Goal: Information Seeking & Learning: Learn about a topic

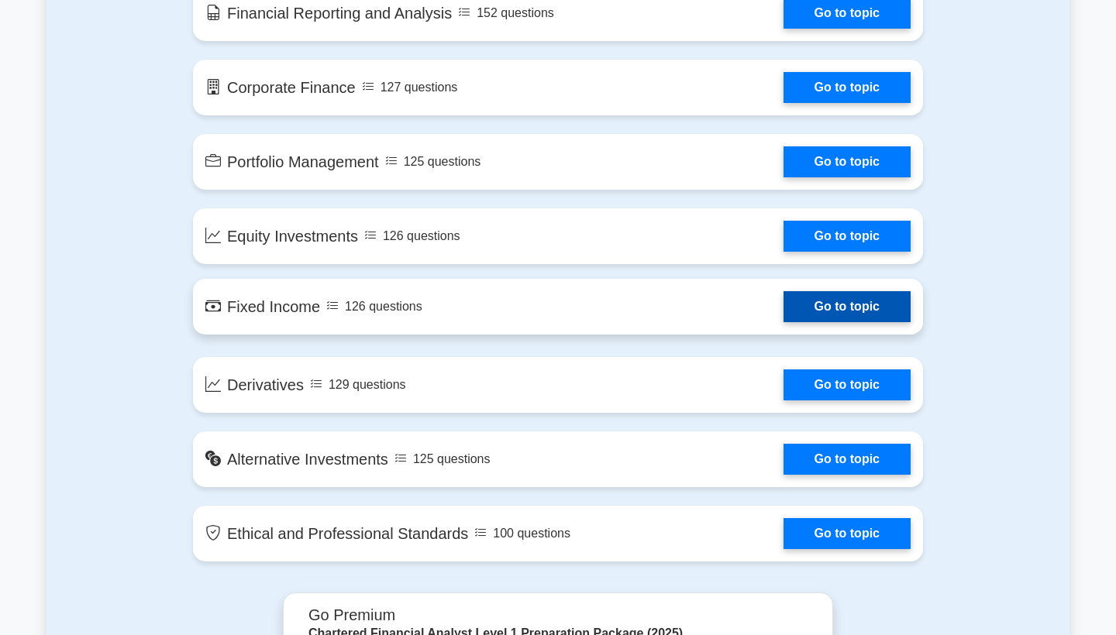
scroll to position [1084, 0]
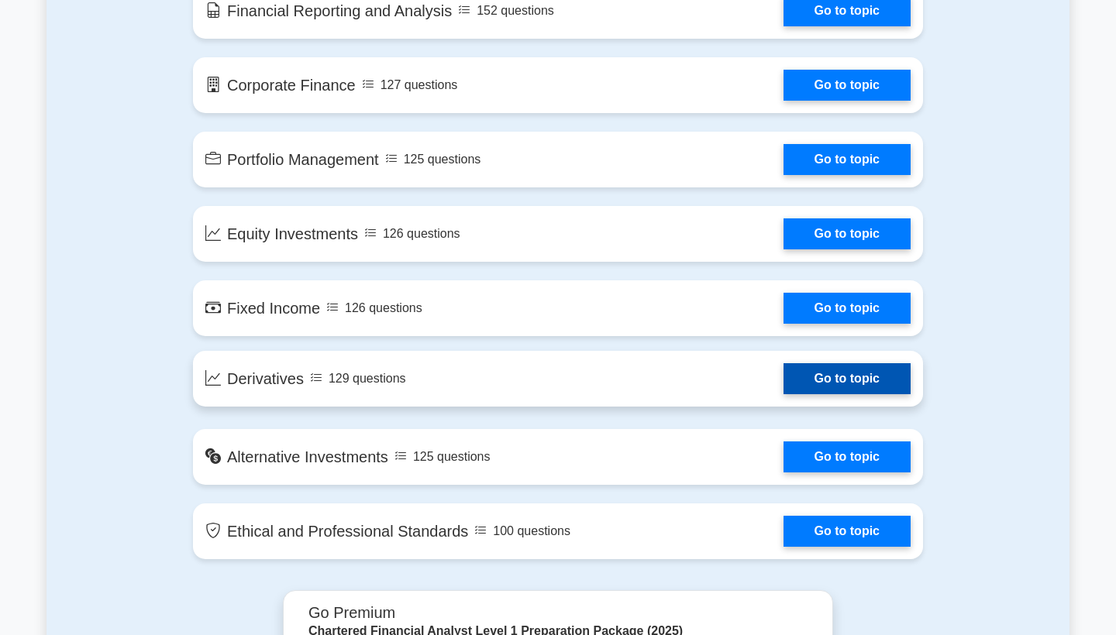
click at [813, 380] on link "Go to topic" at bounding box center [846, 378] width 127 height 31
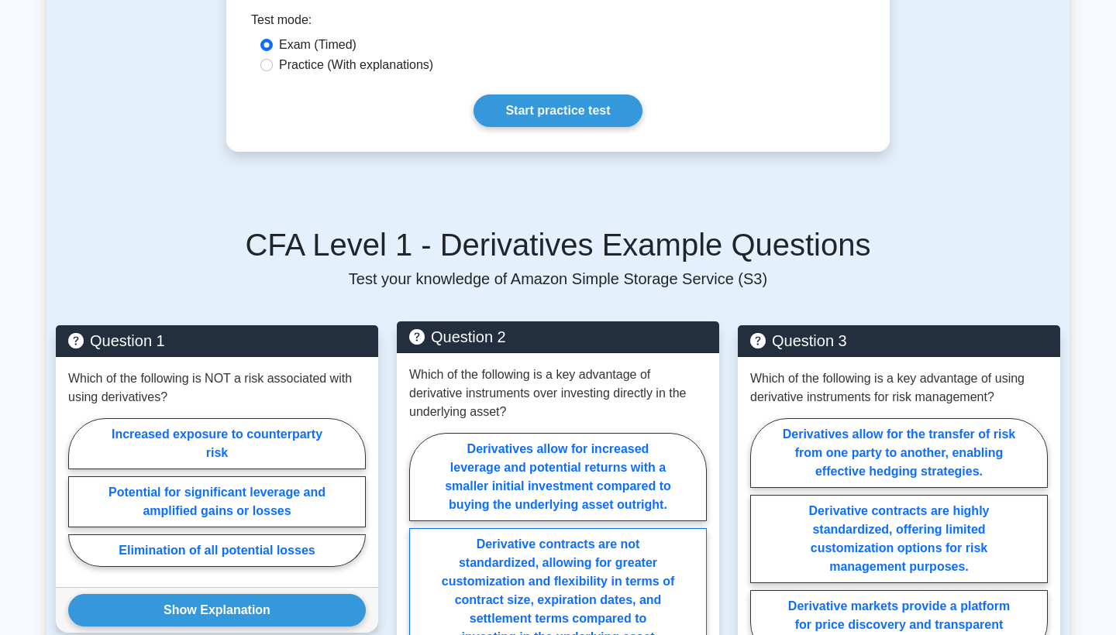
scroll to position [652, 0]
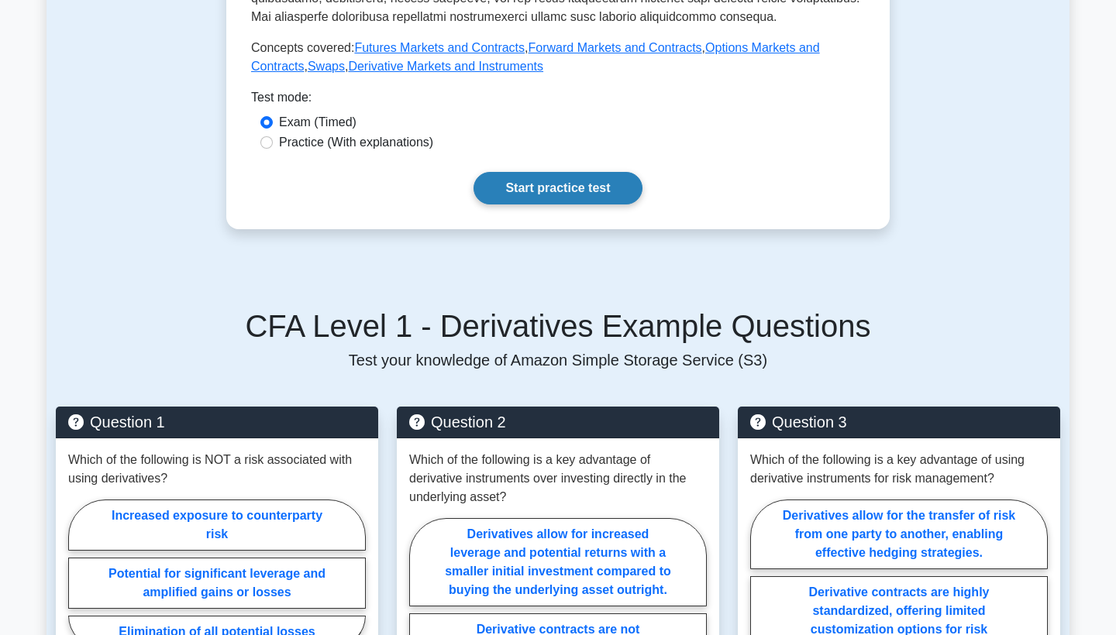
click at [566, 181] on link "Start practice test" at bounding box center [557, 188] width 168 height 33
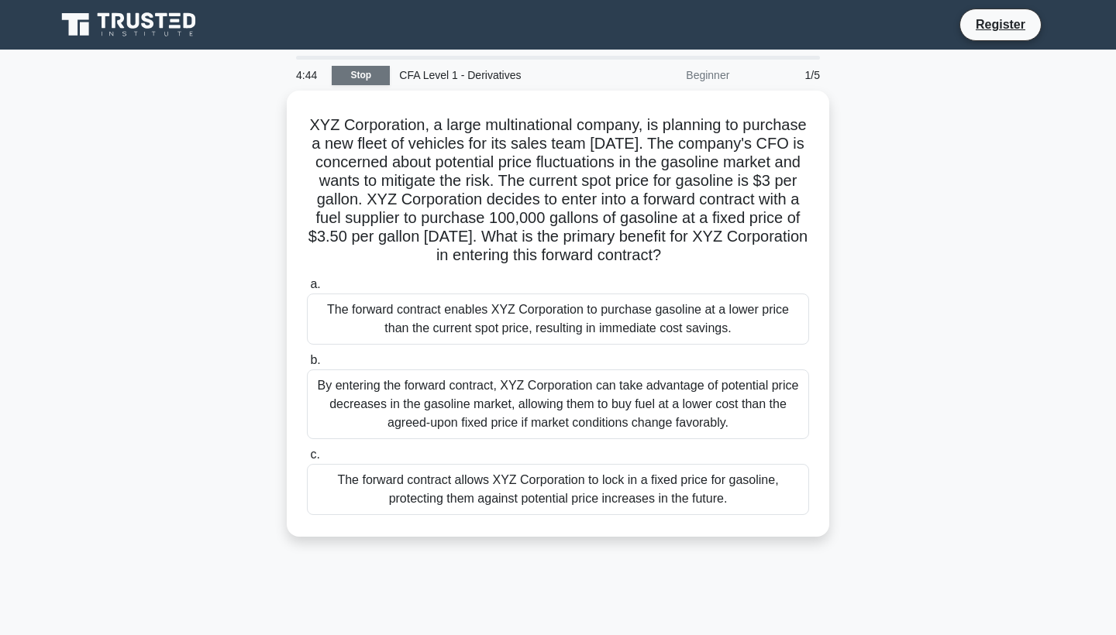
click at [365, 72] on link "Stop" at bounding box center [361, 75] width 58 height 19
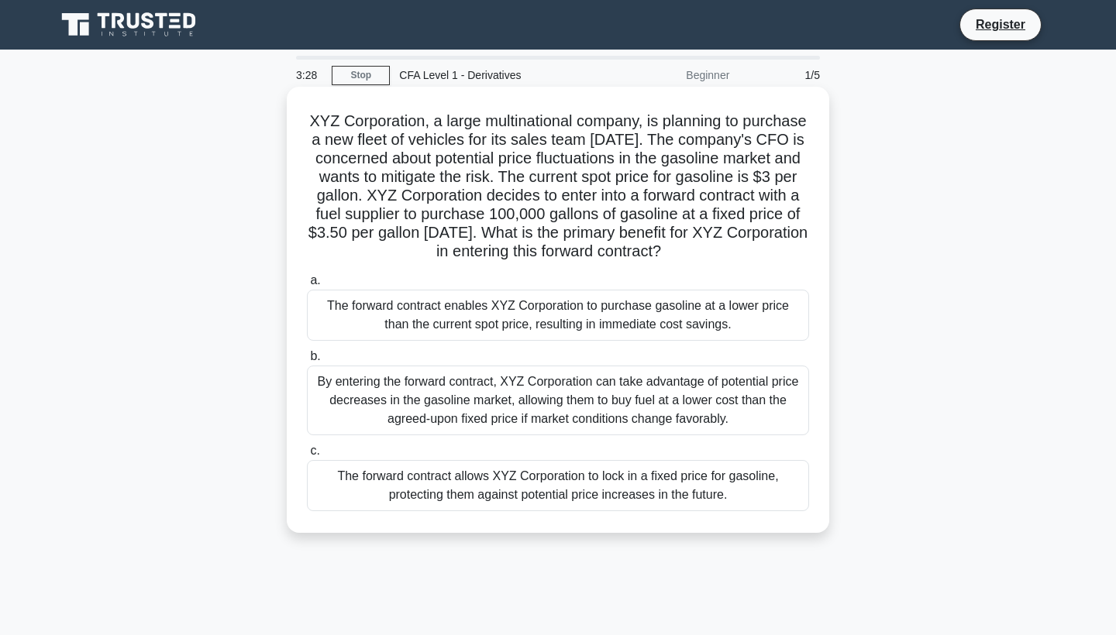
click at [444, 486] on div "The forward contract allows XYZ Corporation to lock in a fixed price for gasoli…" at bounding box center [558, 485] width 502 height 51
click at [307, 456] on input "c. The forward contract allows XYZ Corporation to lock in a fixed price for gas…" at bounding box center [307, 451] width 0 height 10
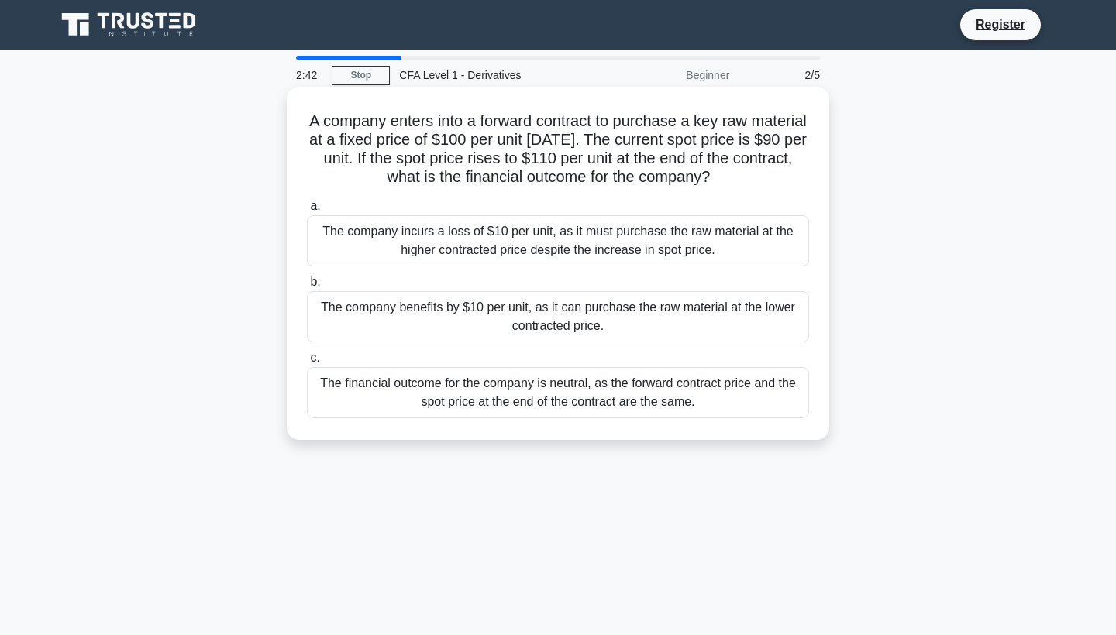
click at [537, 311] on div "The company benefits by $10 per unit, as it can purchase the raw material at th…" at bounding box center [558, 316] width 502 height 51
click at [307, 287] on input "b. The company benefits by $10 per unit, as it can purchase the raw material at…" at bounding box center [307, 282] width 0 height 10
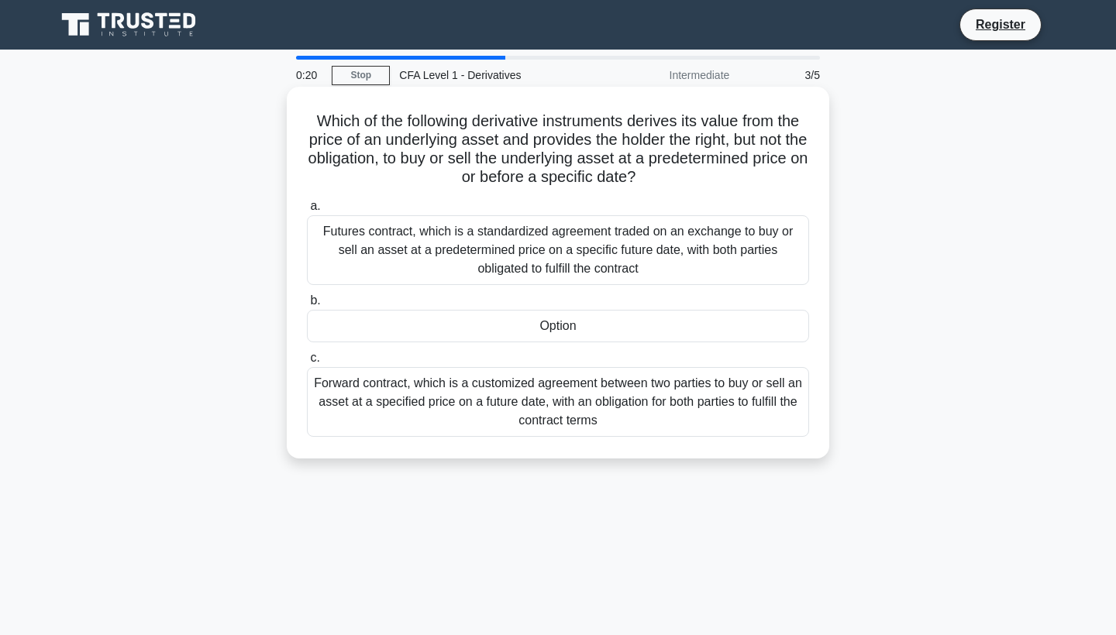
click at [622, 325] on div "Option" at bounding box center [558, 326] width 502 height 33
click at [307, 306] on input "b. Option" at bounding box center [307, 301] width 0 height 10
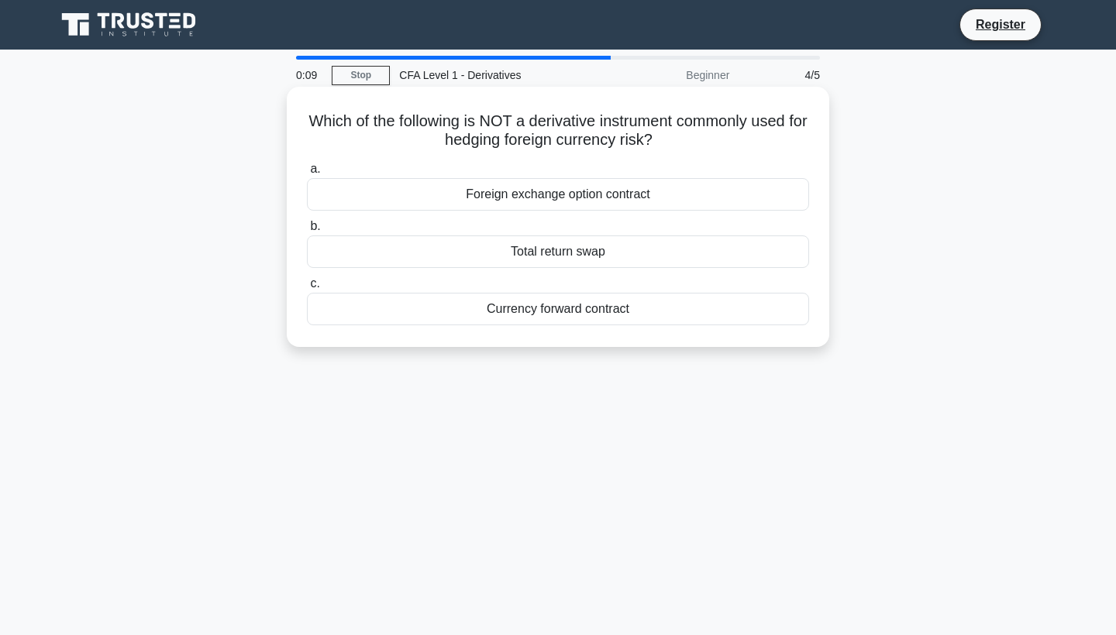
click at [608, 246] on div "Total return swap" at bounding box center [558, 252] width 502 height 33
click at [307, 232] on input "b. Total return swap" at bounding box center [307, 227] width 0 height 10
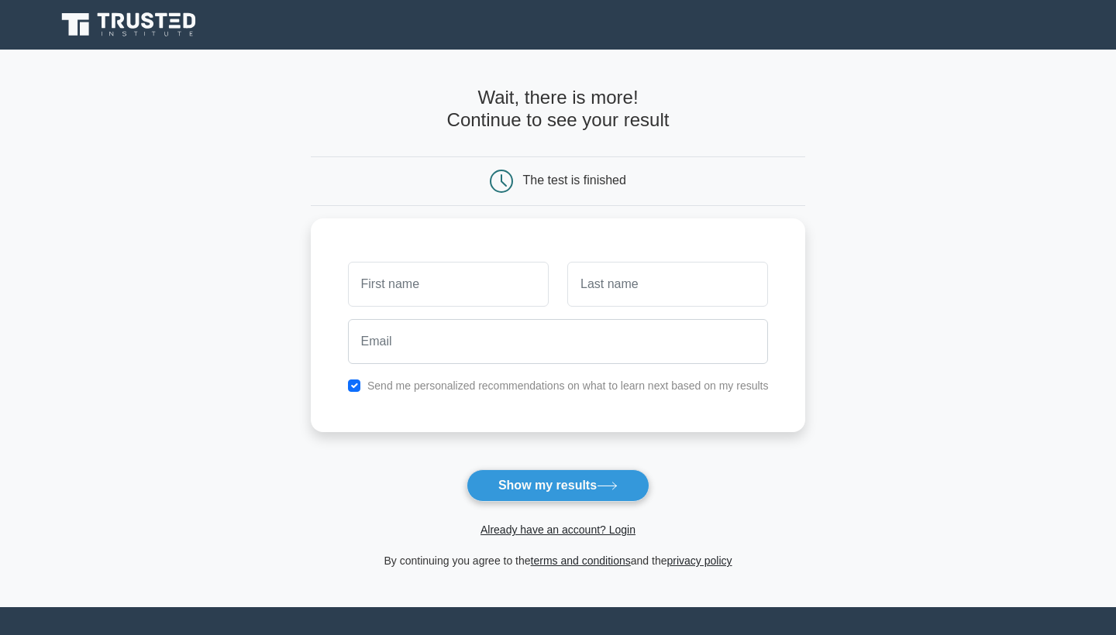
click at [542, 503] on div "Already have an account? Login" at bounding box center [558, 520] width 495 height 37
click at [545, 491] on button "Show my results" at bounding box center [557, 486] width 183 height 33
type input "a"
type input "["
type input "p"
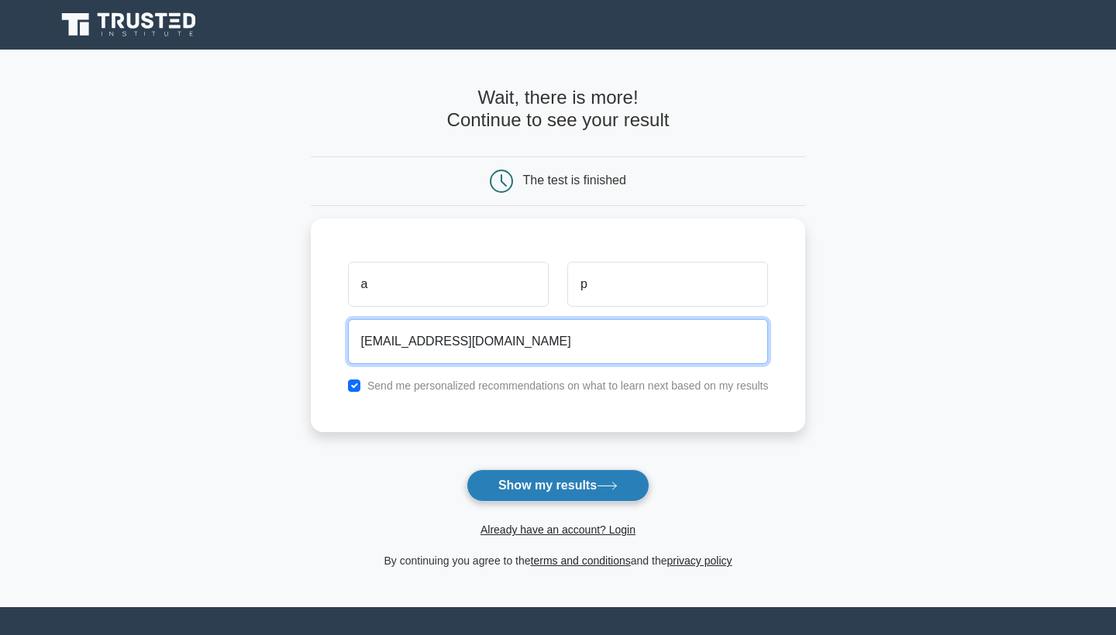
type input "anayapatil@icloud.com"
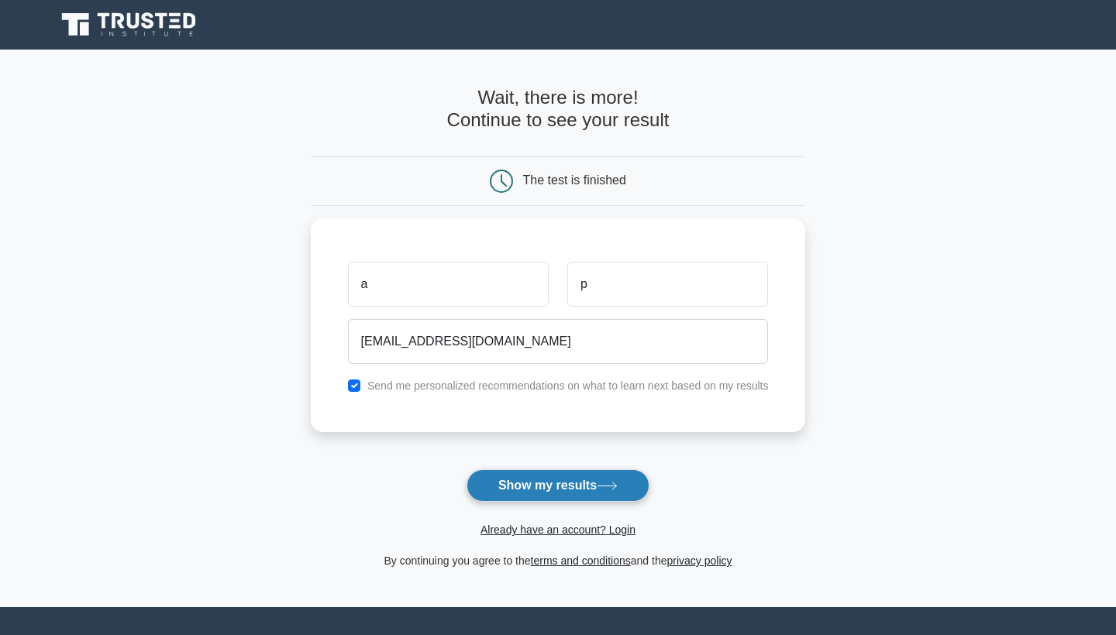
click at [590, 483] on button "Show my results" at bounding box center [557, 486] width 183 height 33
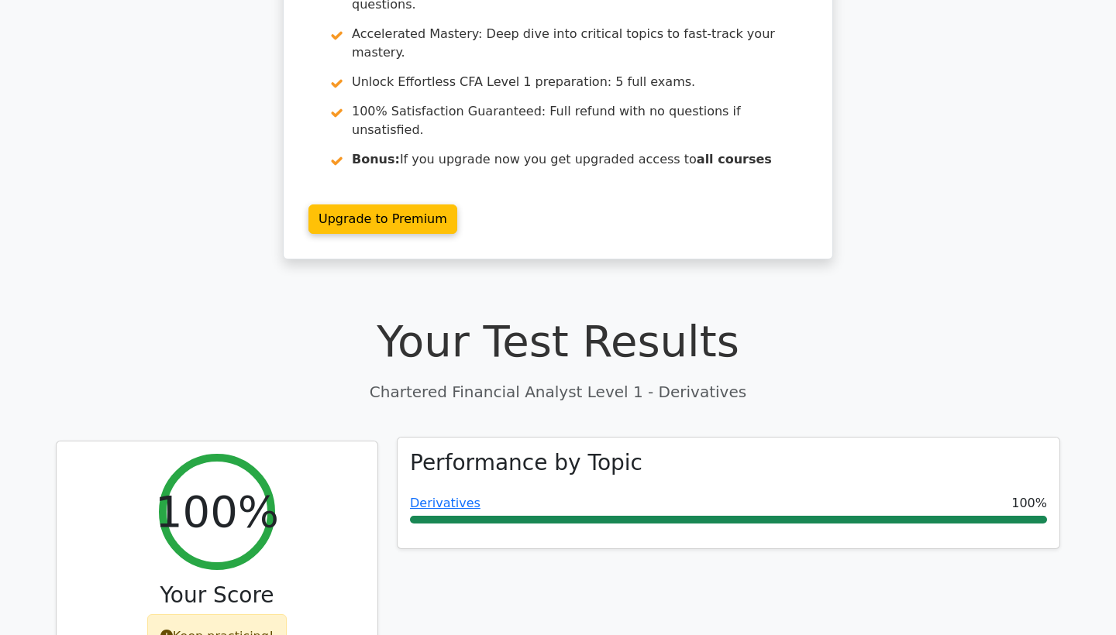
scroll to position [146, 0]
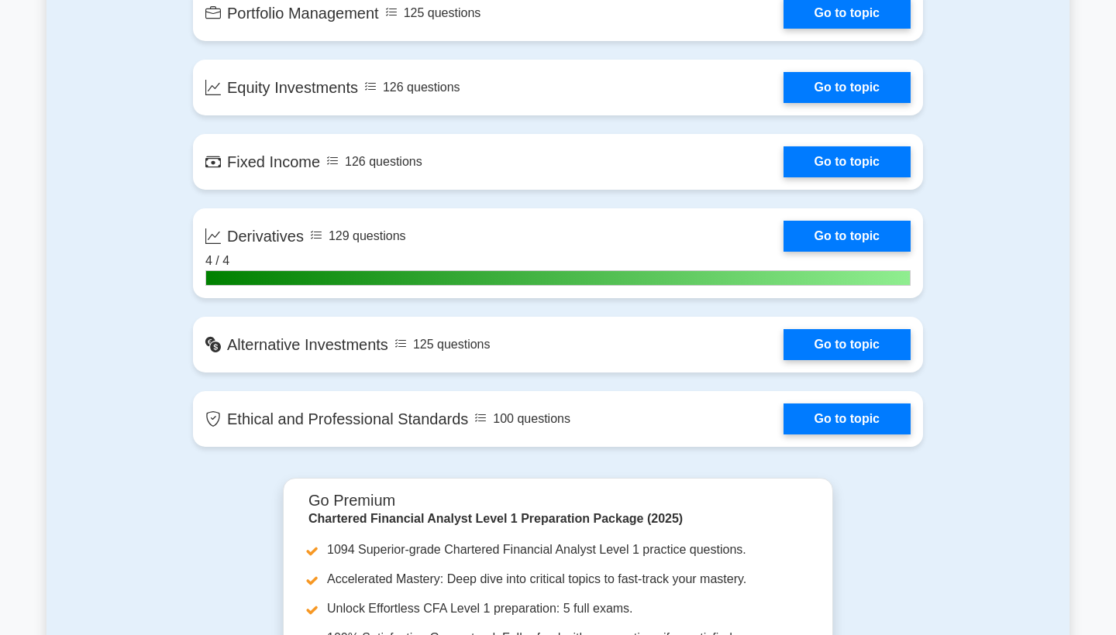
scroll to position [1376, 0]
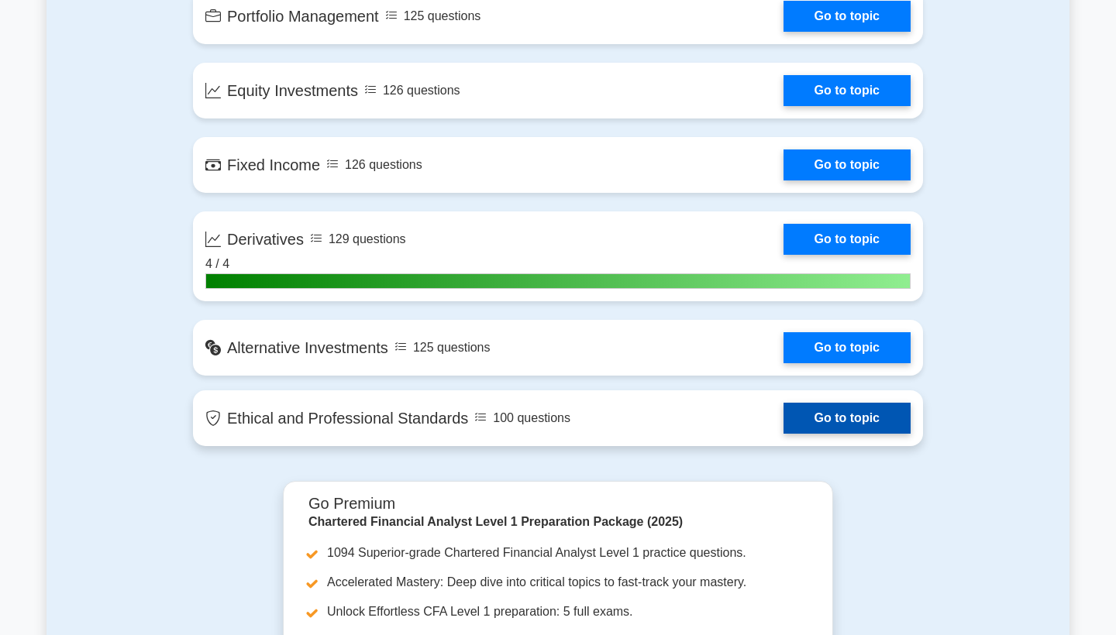
click at [859, 427] on link "Go to topic" at bounding box center [846, 418] width 127 height 31
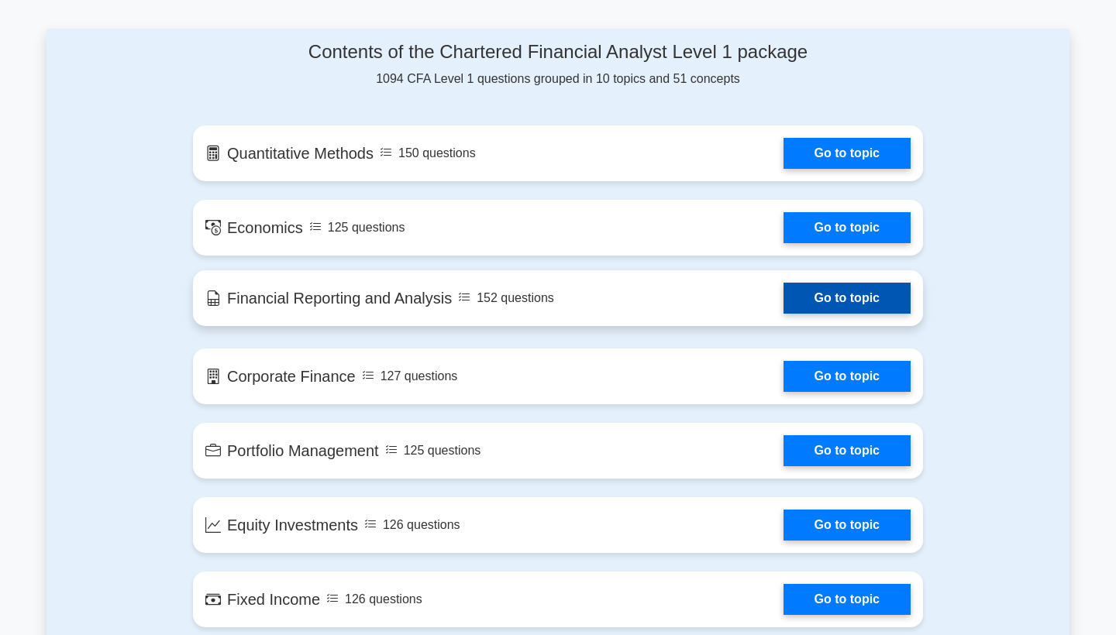
scroll to position [937, 0]
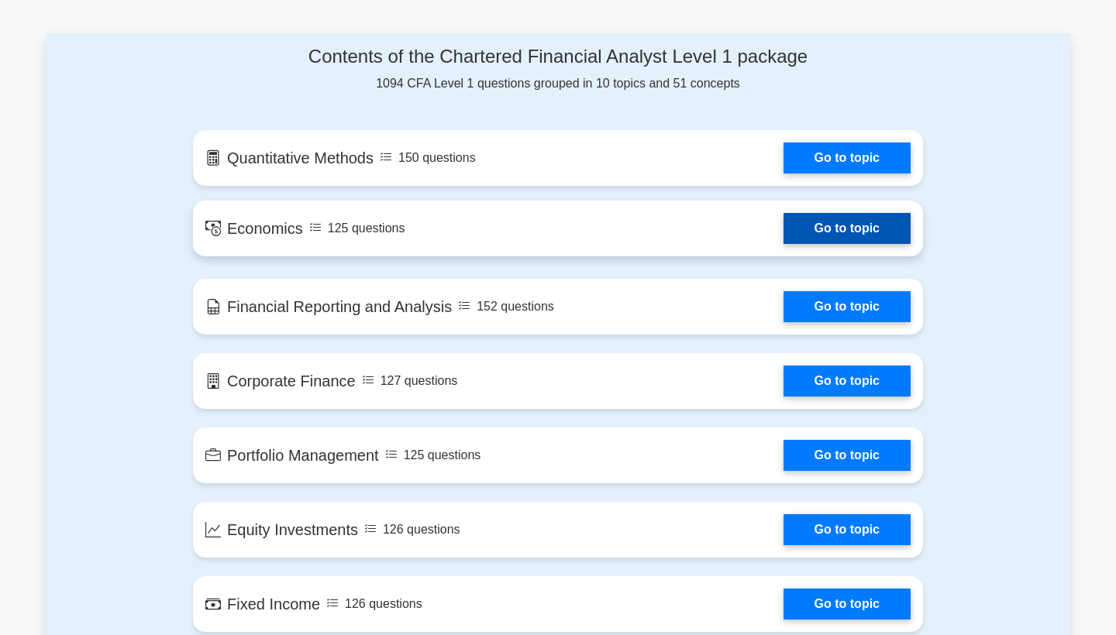
click at [871, 219] on link "Go to topic" at bounding box center [846, 228] width 127 height 31
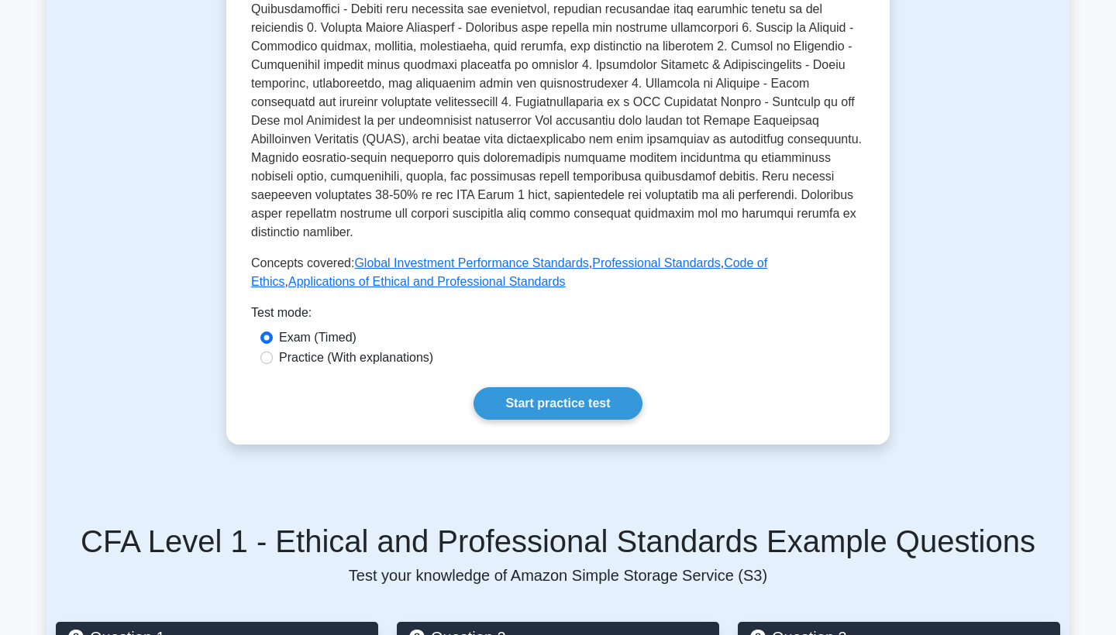
scroll to position [629, 0]
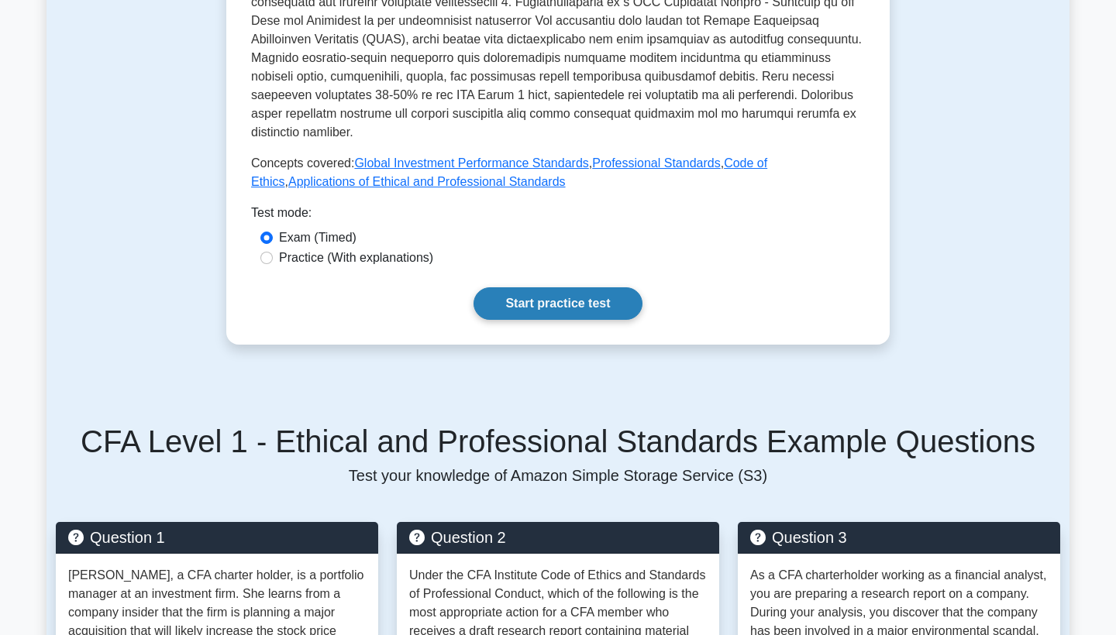
click at [573, 287] on link "Start practice test" at bounding box center [557, 303] width 168 height 33
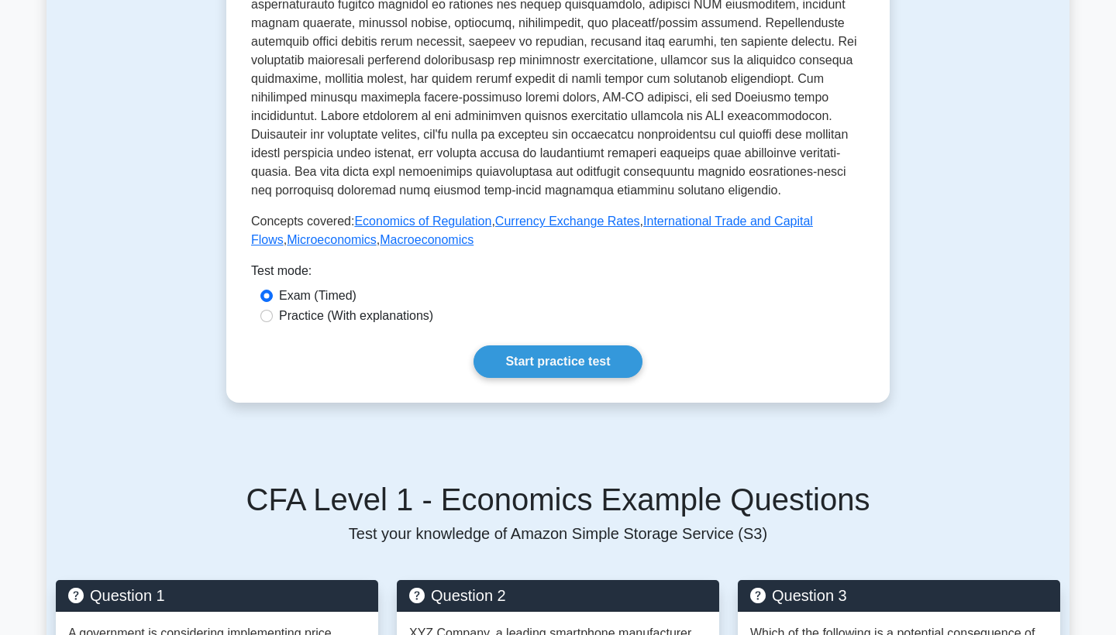
scroll to position [442, 0]
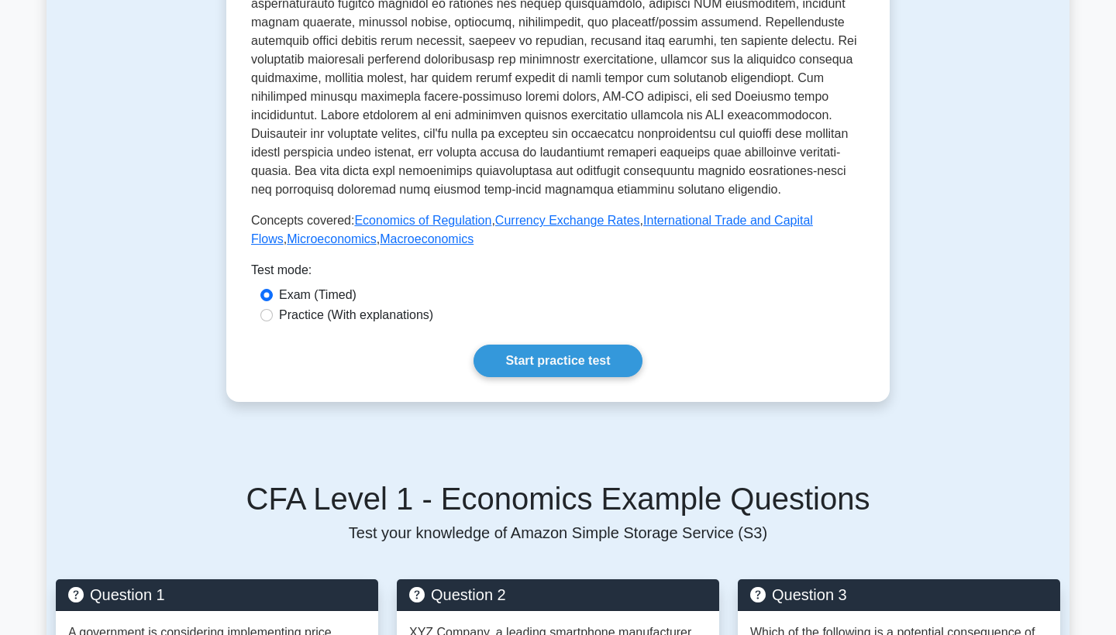
click at [581, 380] on div "Economics Covers micro and macroeconomic concepts and their application in fina…" at bounding box center [557, 55] width 663 height 693
click at [582, 373] on link "Start practice test" at bounding box center [557, 361] width 168 height 33
click at [559, 361] on link "Start practice test" at bounding box center [557, 361] width 168 height 33
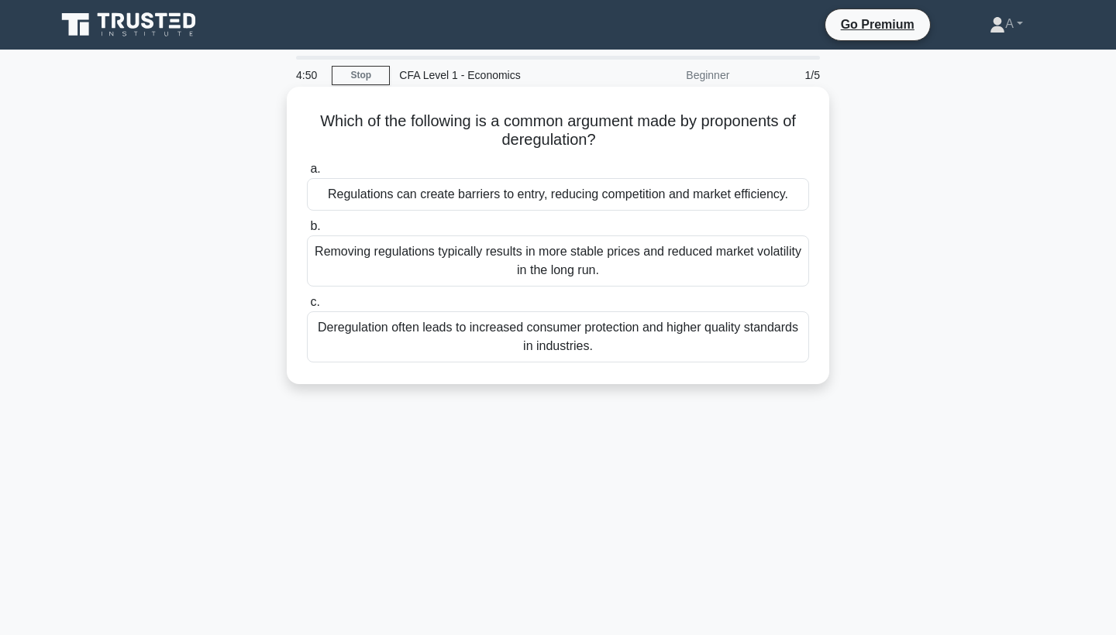
drag, startPoint x: 704, startPoint y: 124, endPoint x: 703, endPoint y: 143, distance: 18.6
click at [704, 144] on h5 "Which of the following is a common argument made by proponents of deregulation?…" at bounding box center [557, 131] width 505 height 39
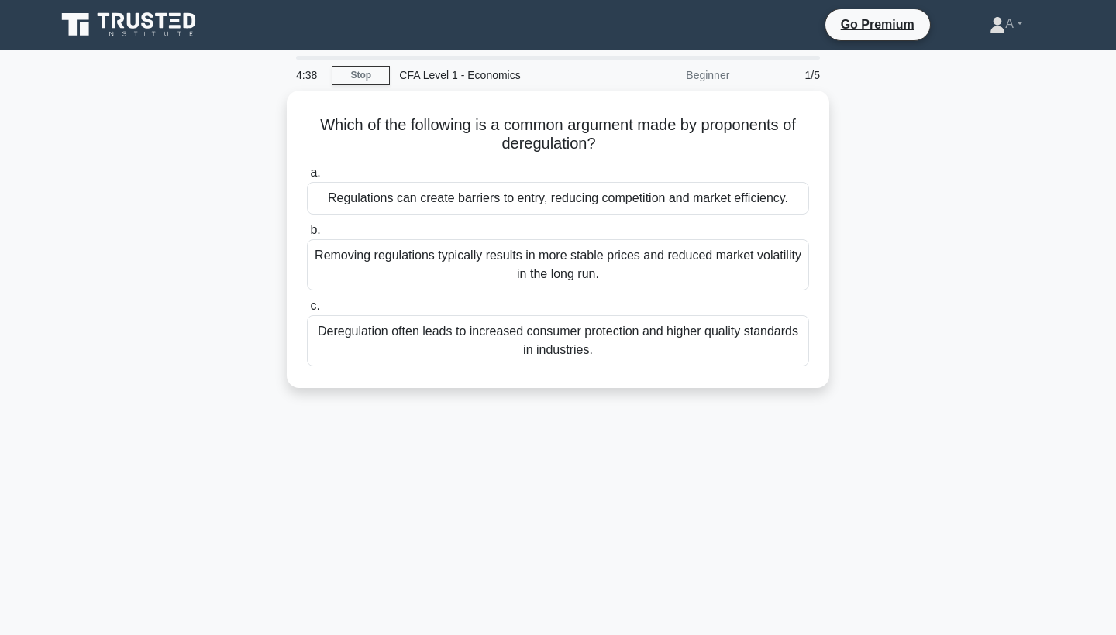
click at [783, 465] on div "4:38 Stop CFA Level 1 - Economics Beginner 1/5 Which of the following is a comm…" at bounding box center [557, 443] width 1023 height 775
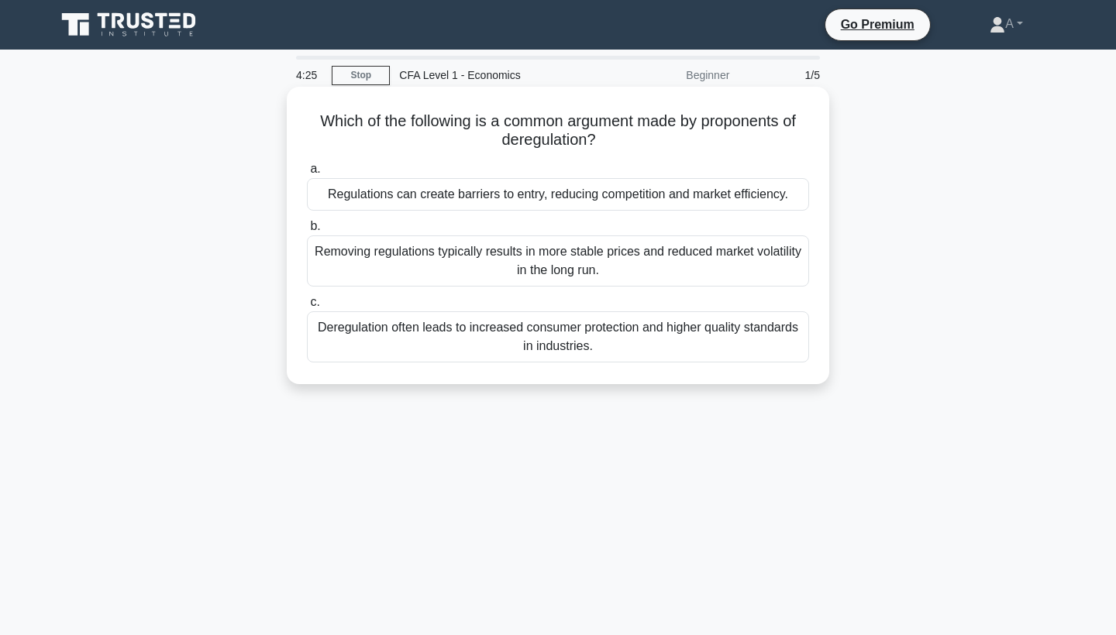
drag, startPoint x: 702, startPoint y: 126, endPoint x: 701, endPoint y: 140, distance: 14.7
click at [702, 141] on h5 "Which of the following is a common argument made by proponents of deregulation?…" at bounding box center [557, 131] width 505 height 39
copy h5 "proponents of deregulation?"
click at [730, 171] on label "a. Regulations can create barriers to entry, reducing competition and market ef…" at bounding box center [558, 185] width 502 height 51
click at [307, 171] on input "a. Regulations can create barriers to entry, reducing competition and market ef…" at bounding box center [307, 169] width 0 height 10
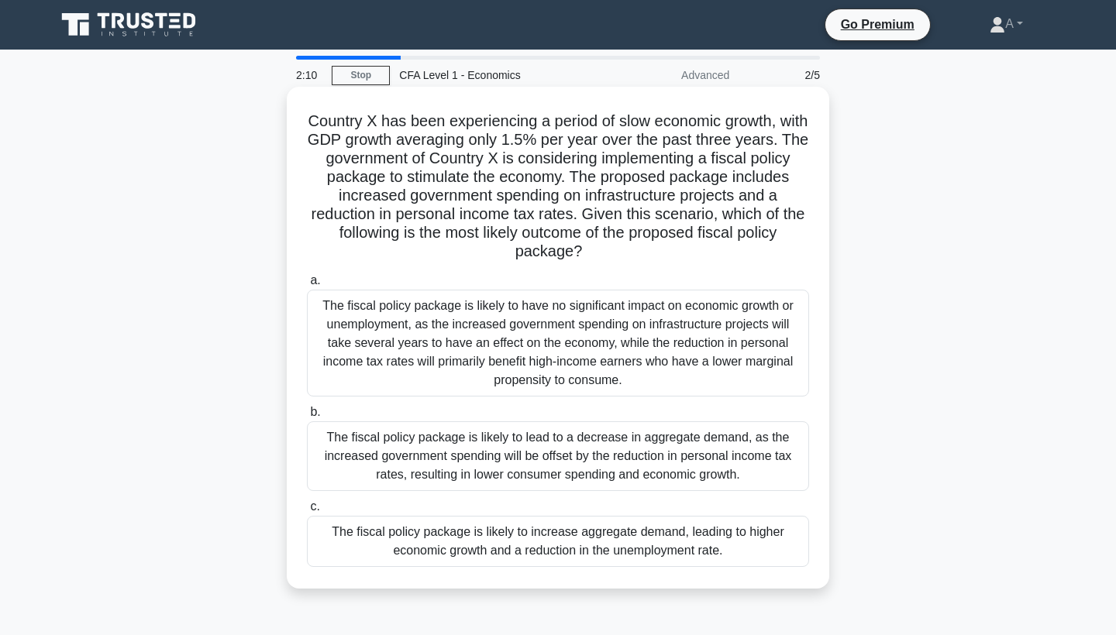
click at [548, 470] on div "The fiscal policy package is likely to lead to a decrease in aggregate demand, …" at bounding box center [558, 456] width 502 height 70
click at [307, 418] on input "b. The fiscal policy package is likely to lead to a decrease in aggregate deman…" at bounding box center [307, 413] width 0 height 10
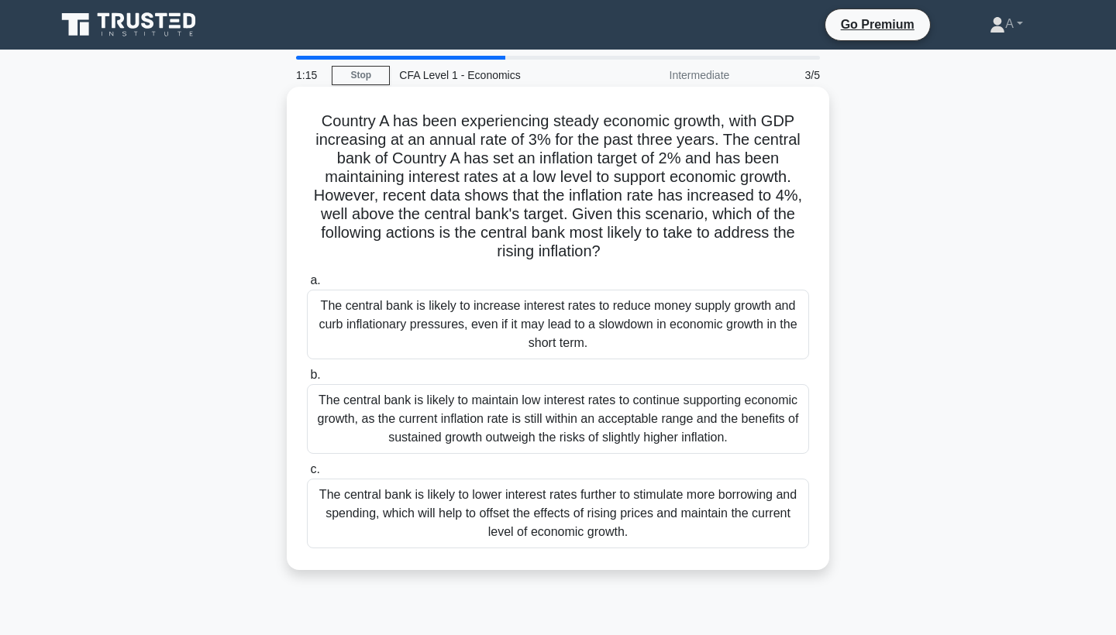
click at [549, 432] on div "The central bank is likely to maintain low interest rates to continue supportin…" at bounding box center [558, 419] width 502 height 70
click at [307, 380] on input "b. The central bank is likely to maintain low interest rates to continue suppor…" at bounding box center [307, 375] width 0 height 10
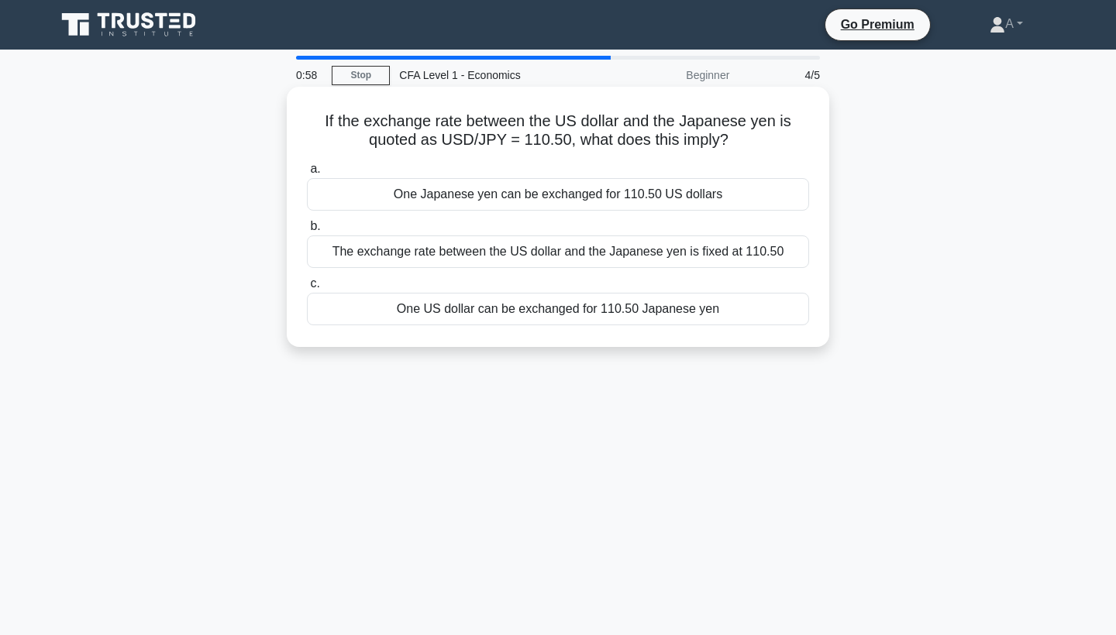
click at [569, 196] on div "One Japanese yen can be exchanged for 110.50 US dollars" at bounding box center [558, 194] width 502 height 33
click at [307, 174] on input "a. One Japanese yen can be exchanged for 110.50 US dollars" at bounding box center [307, 169] width 0 height 10
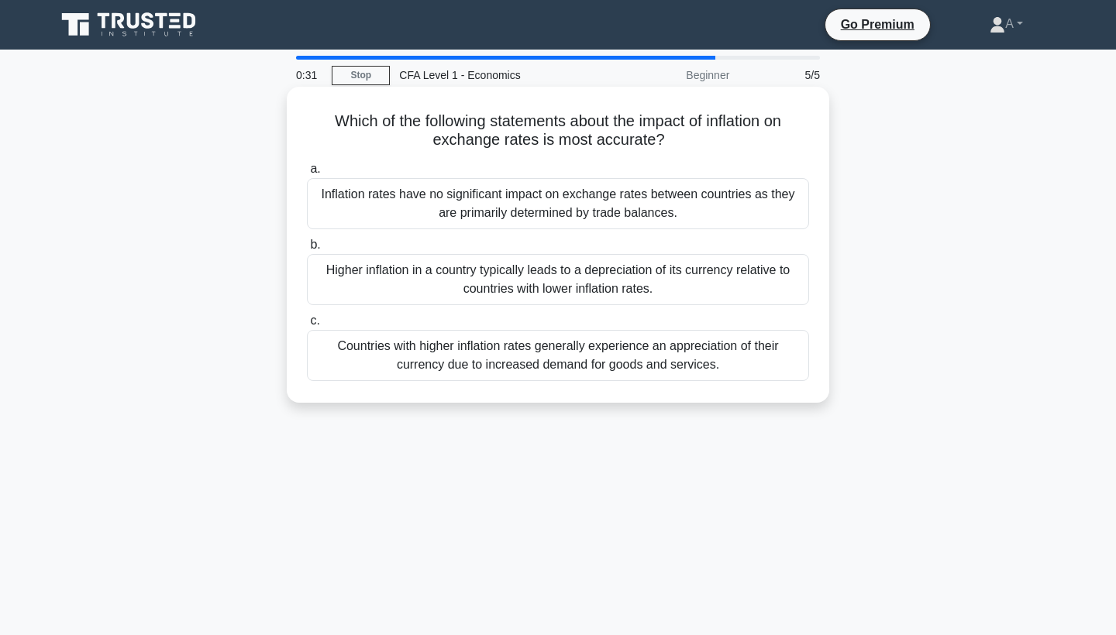
click at [510, 356] on div "Countries with higher inflation rates generally experience an appreciation of t…" at bounding box center [558, 355] width 502 height 51
click at [307, 326] on input "c. Countries with higher inflation rates generally experience an appreciation o…" at bounding box center [307, 321] width 0 height 10
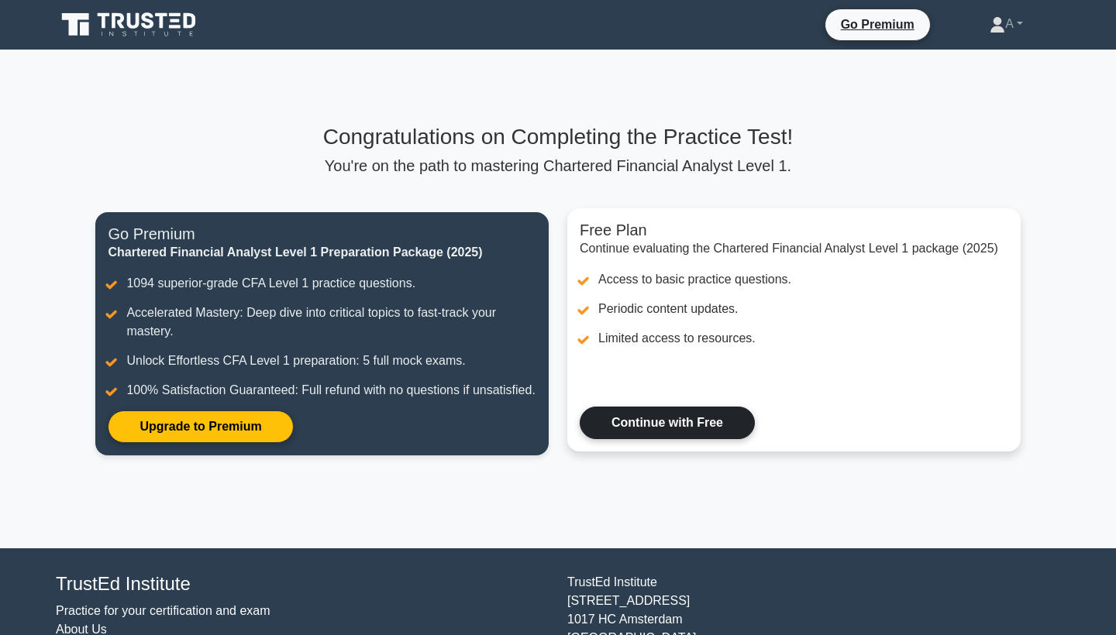
click at [612, 439] on link "Continue with Free" at bounding box center [667, 423] width 175 height 33
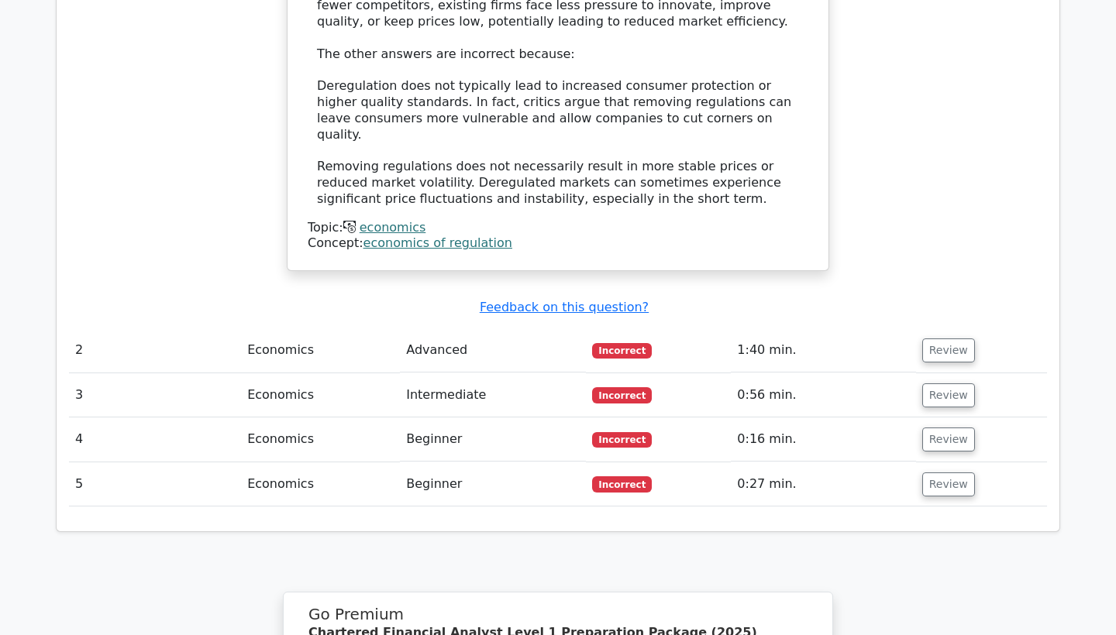
scroll to position [1636, 0]
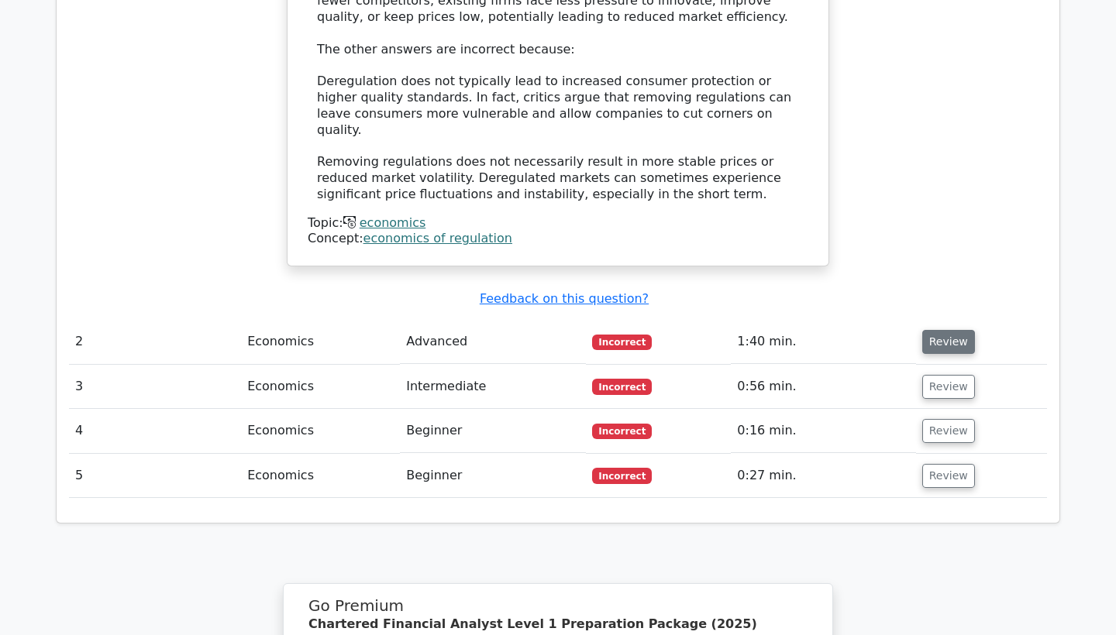
click at [949, 330] on button "Review" at bounding box center [948, 342] width 53 height 24
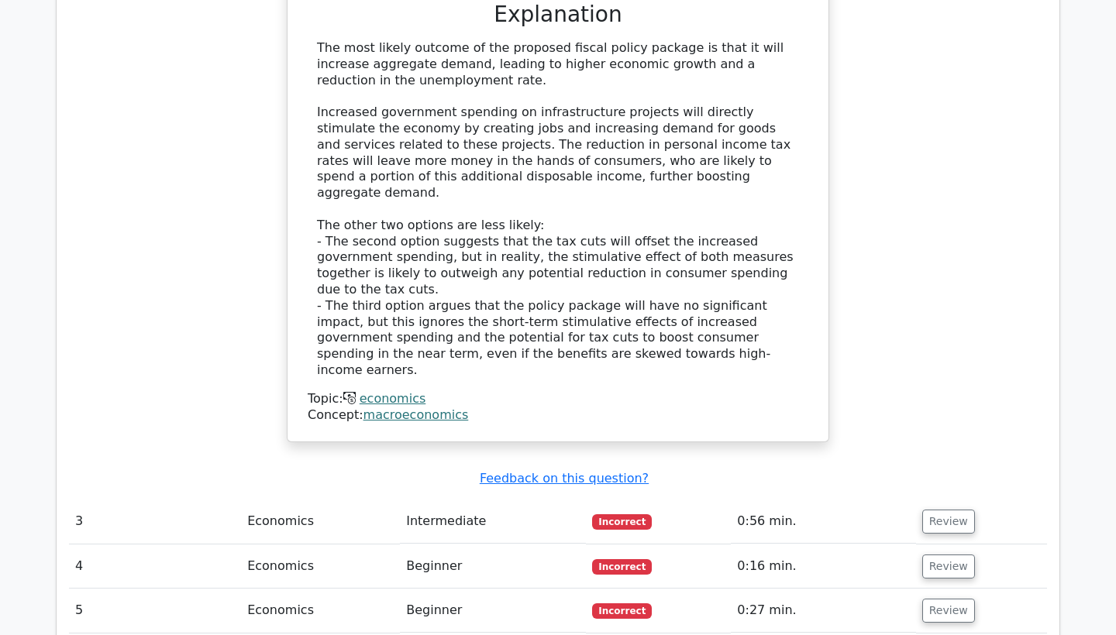
scroll to position [2513, 0]
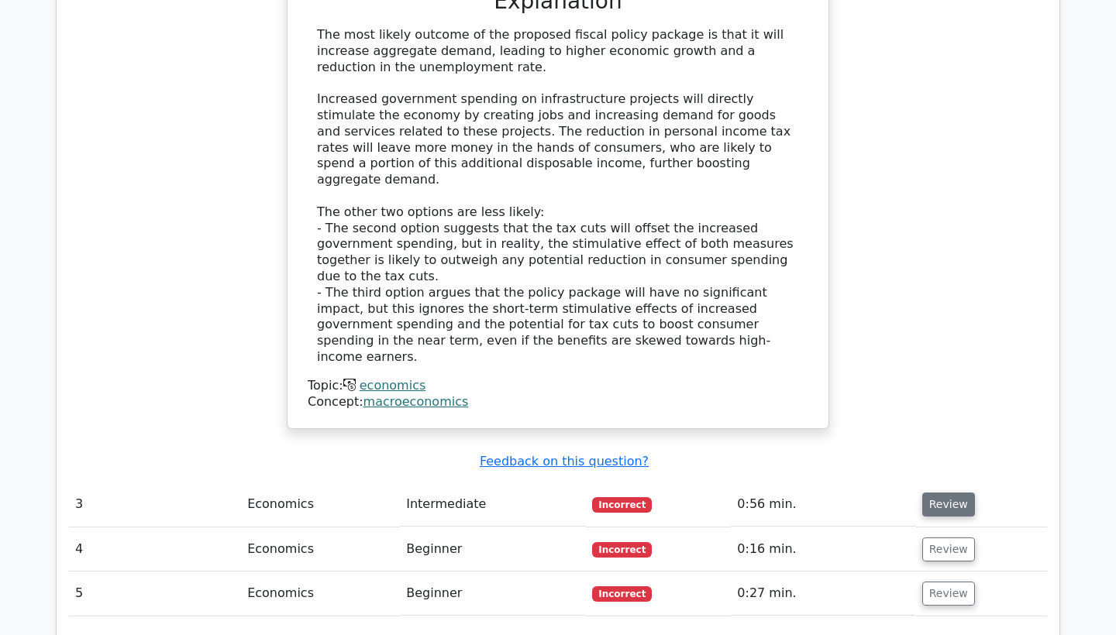
click at [953, 493] on button "Review" at bounding box center [948, 505] width 53 height 24
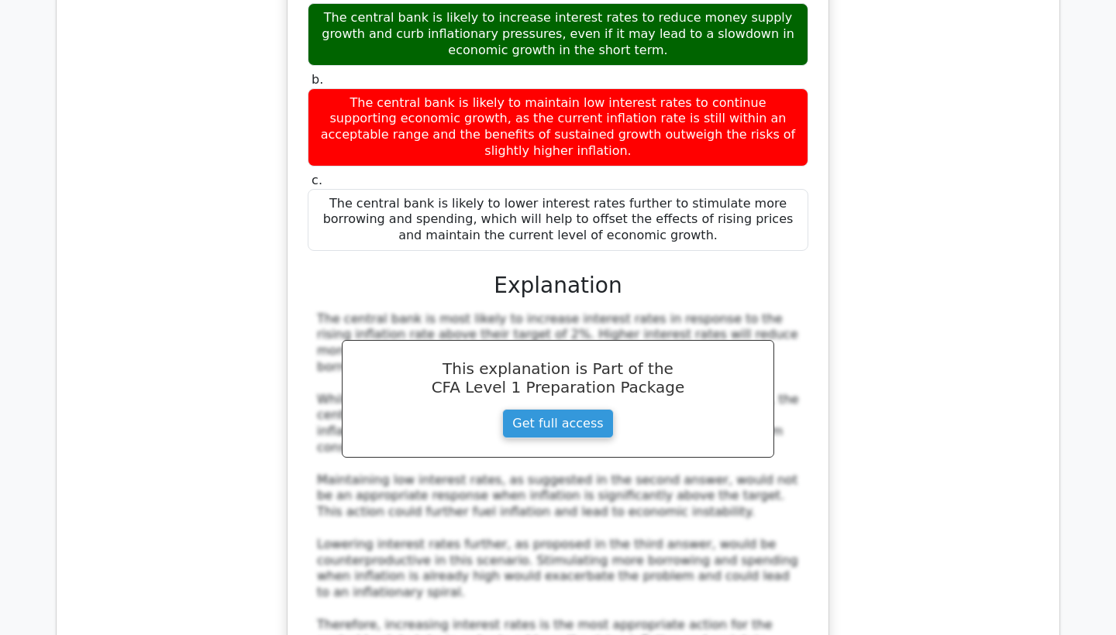
scroll to position [3321, 0]
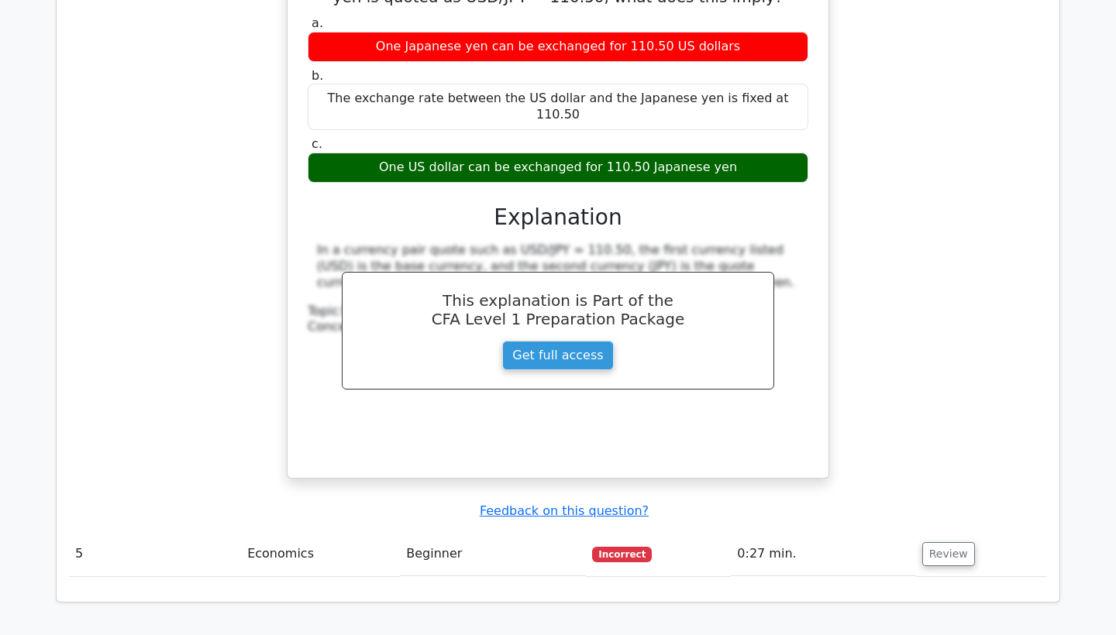
scroll to position [4131, 0]
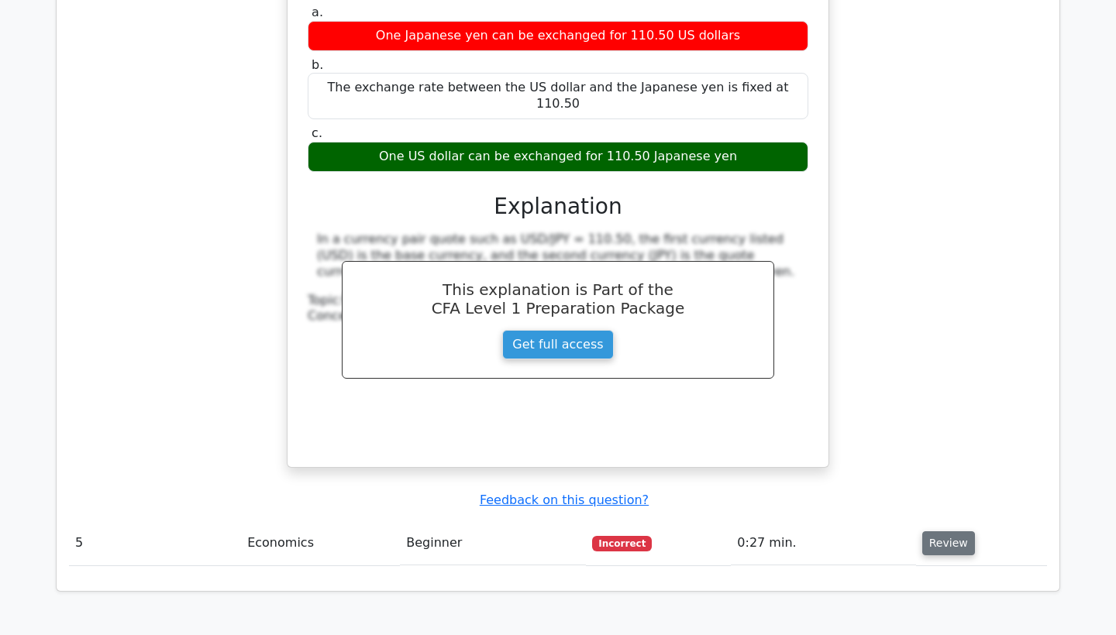
click at [946, 531] on button "Review" at bounding box center [948, 543] width 53 height 24
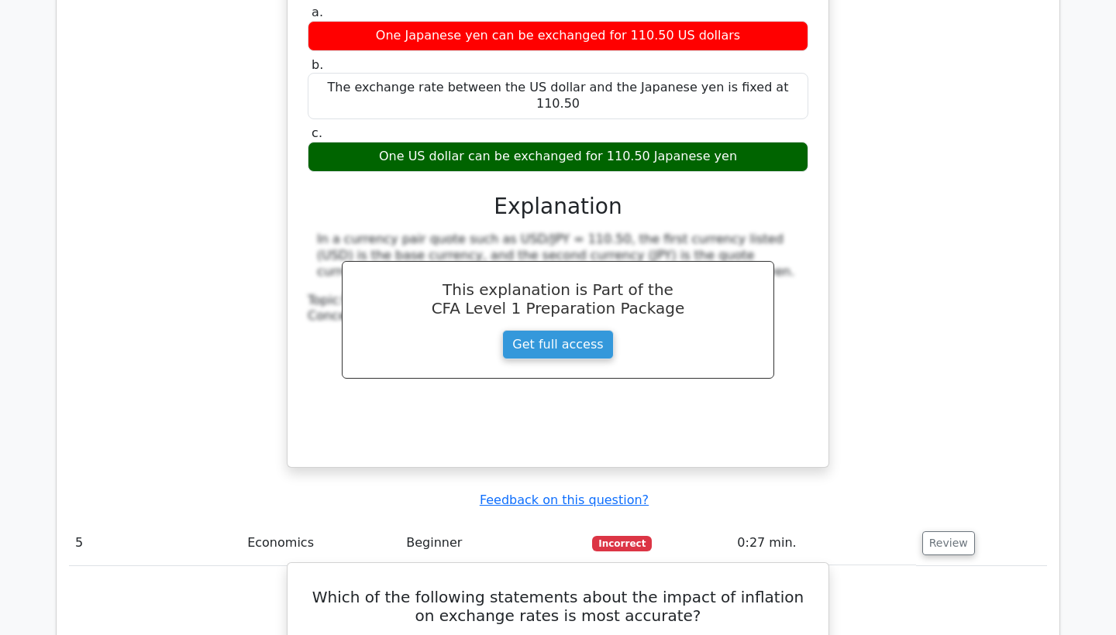
scroll to position [4132, 0]
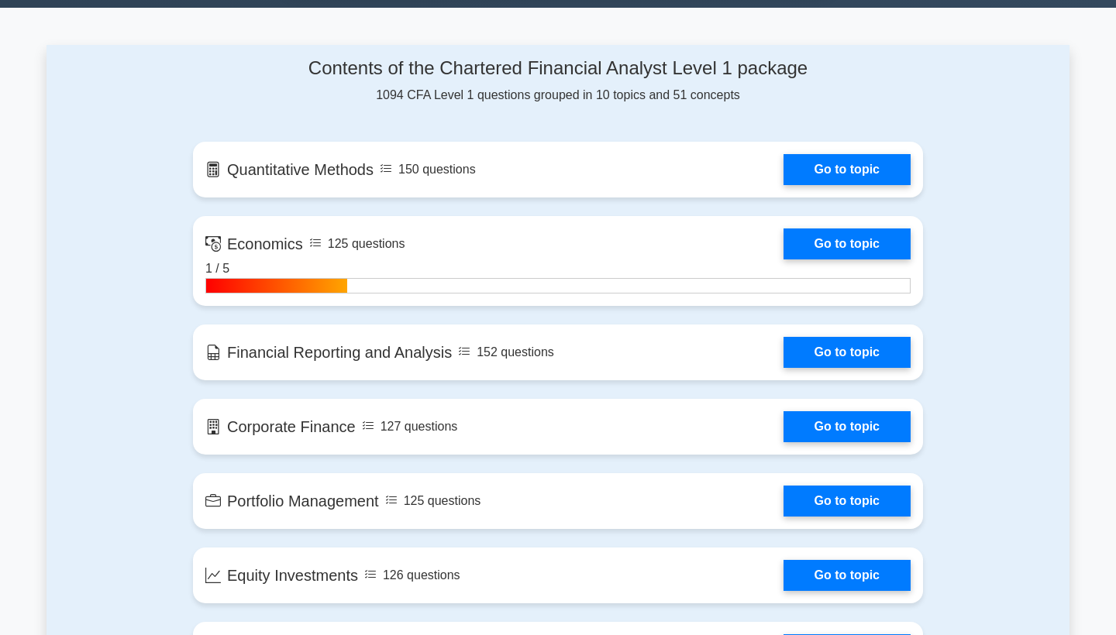
scroll to position [924, 0]
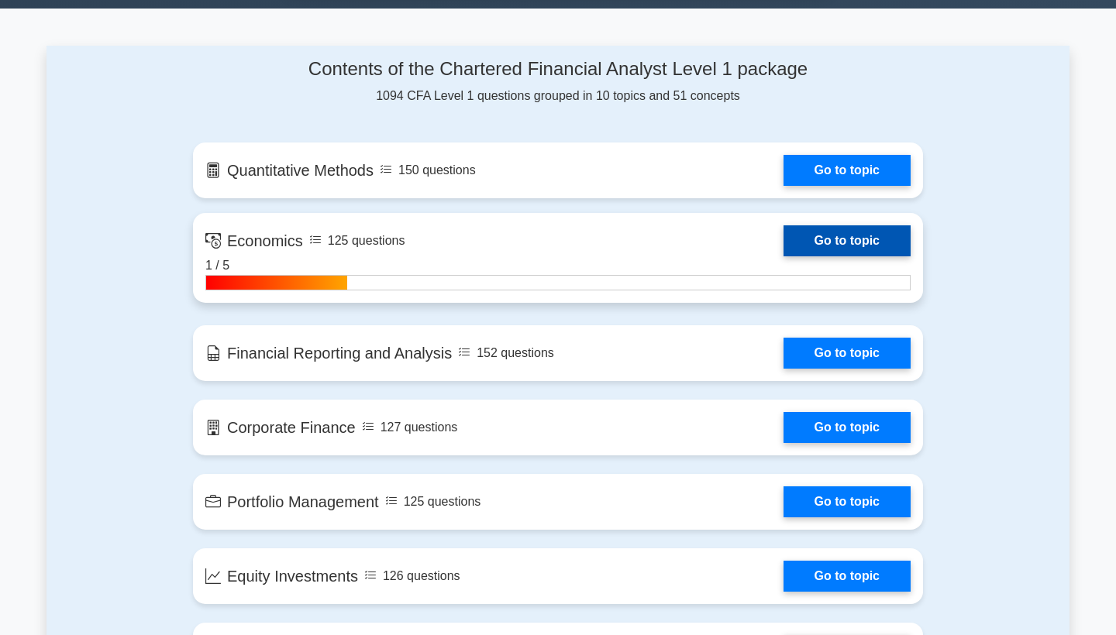
click at [821, 229] on link "Go to topic" at bounding box center [846, 240] width 127 height 31
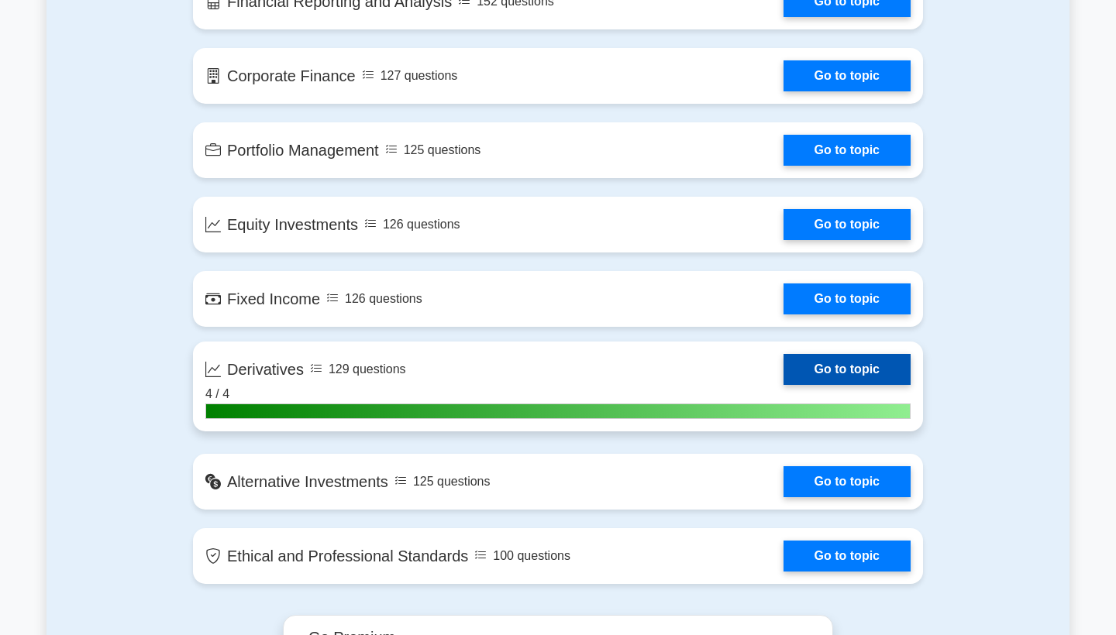
scroll to position [1287, 0]
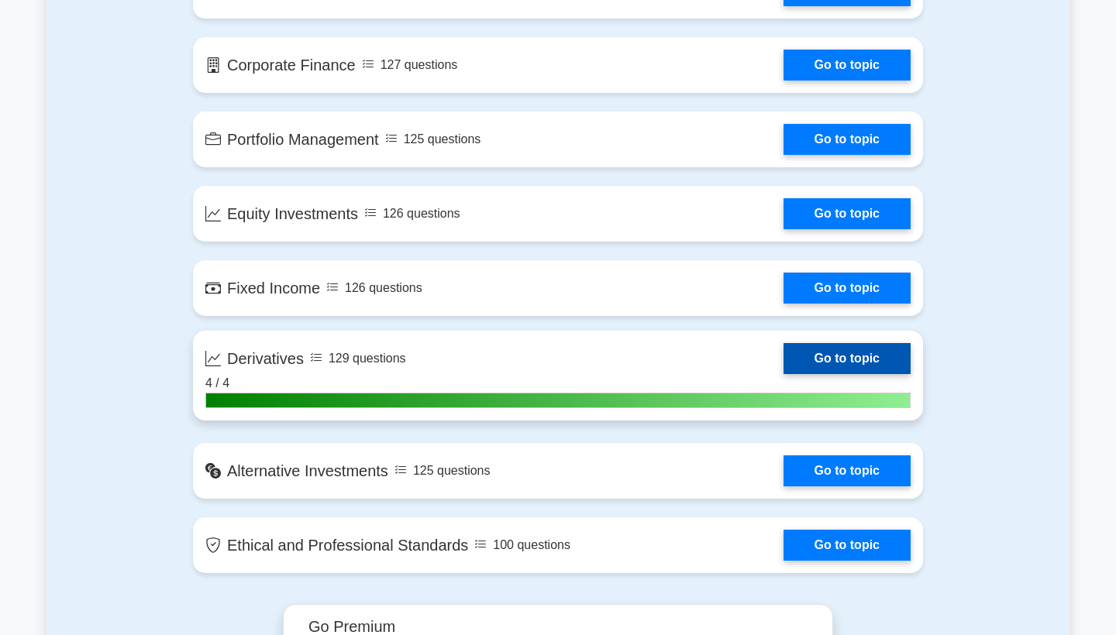
click at [869, 351] on link "Go to topic" at bounding box center [846, 358] width 127 height 31
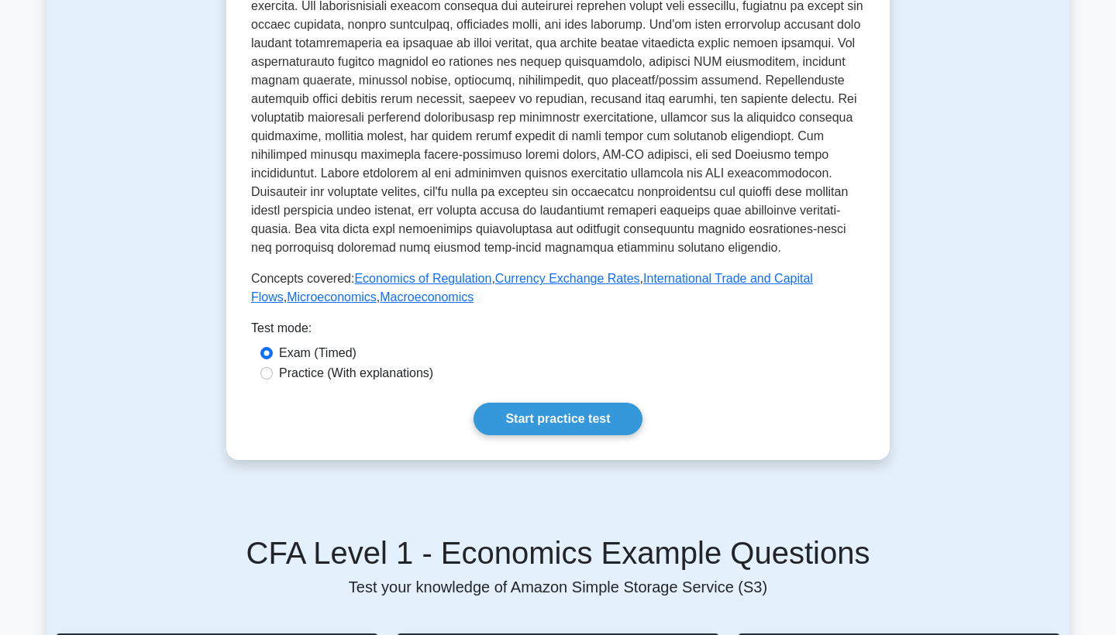
scroll to position [390, 0]
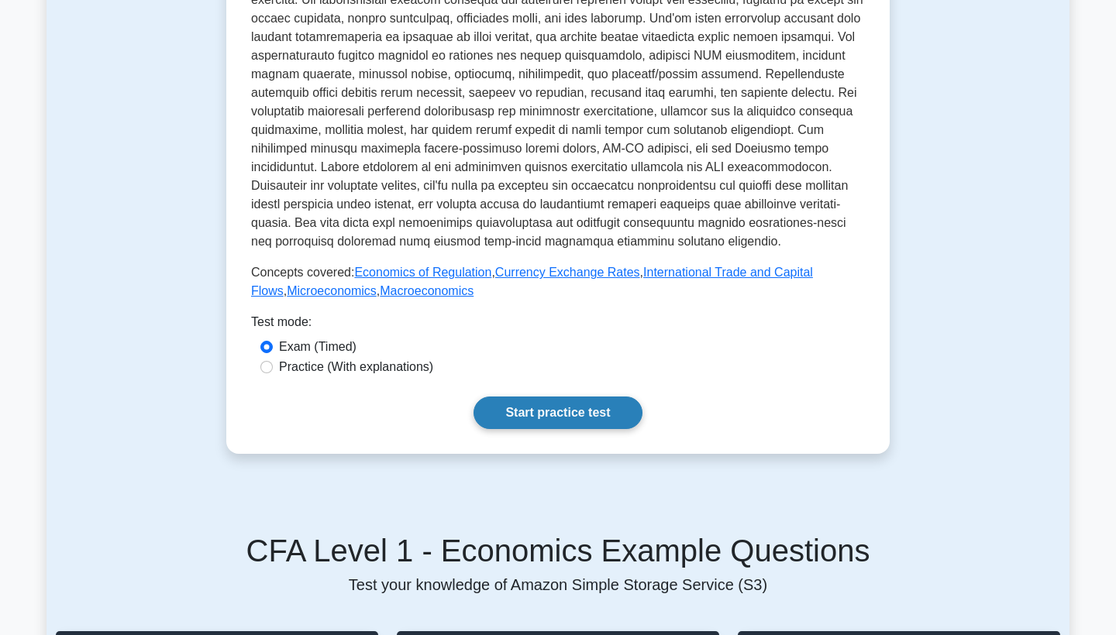
click at [600, 411] on link "Start practice test" at bounding box center [557, 413] width 168 height 33
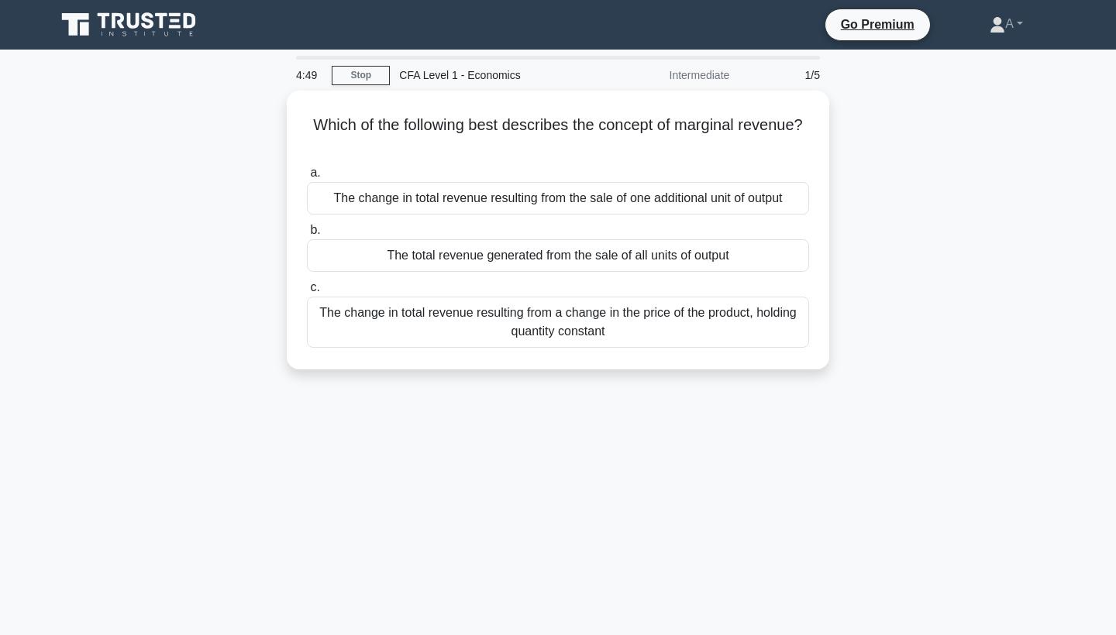
scroll to position [2, 0]
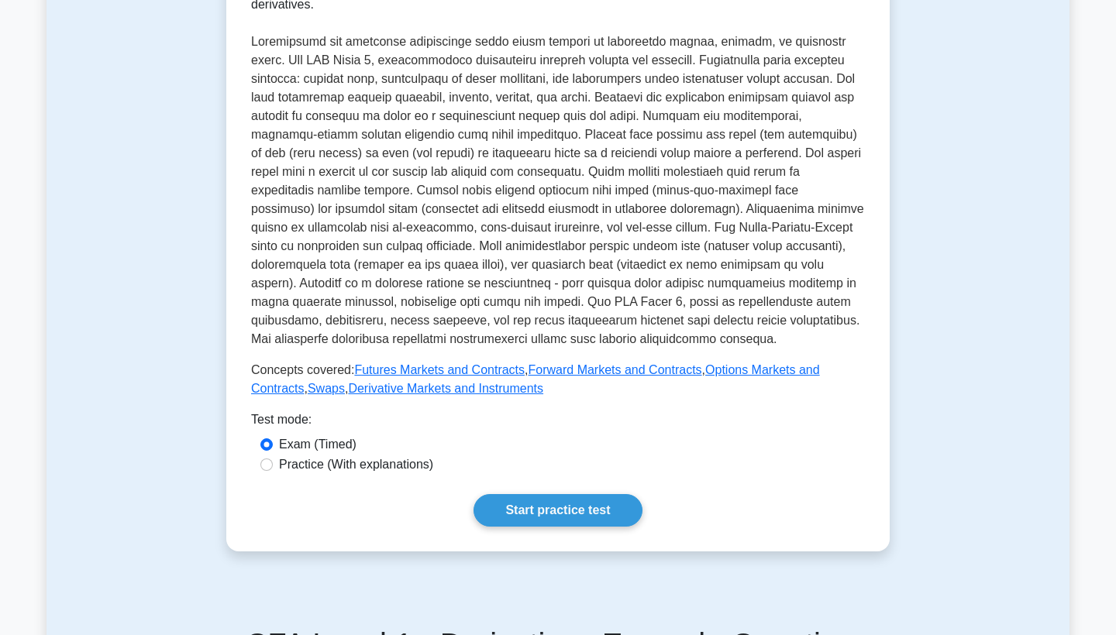
scroll to position [339, 0]
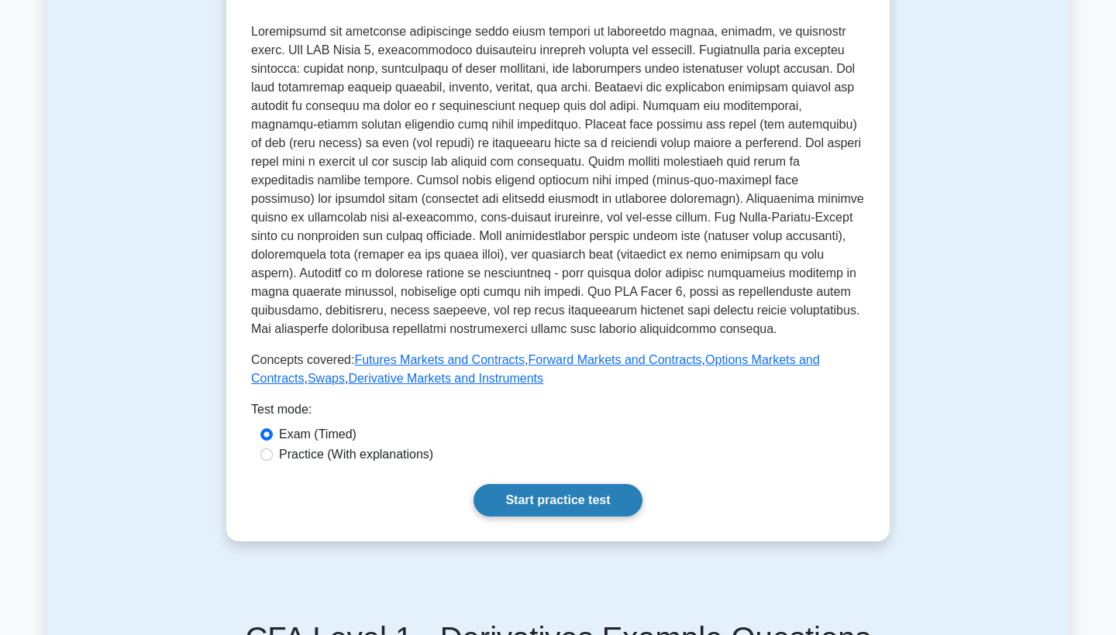
click at [597, 492] on link "Start practice test" at bounding box center [557, 500] width 168 height 33
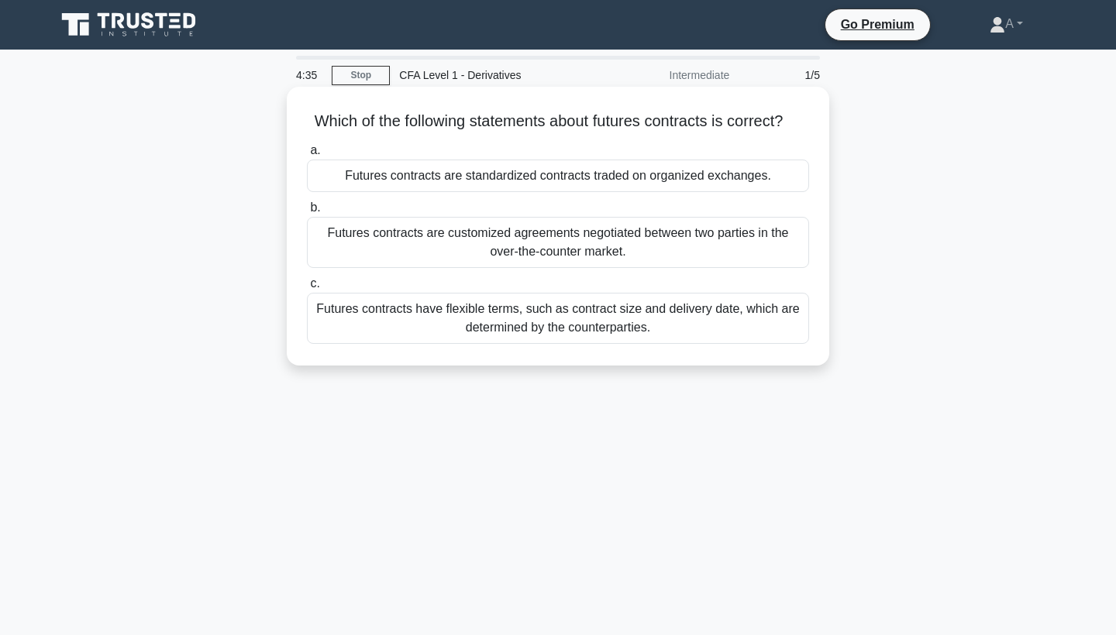
click at [652, 324] on div "Futures contracts have flexible terms, such as contract size and delivery date,…" at bounding box center [558, 318] width 502 height 51
click at [307, 289] on input "c. Futures contracts have flexible terms, such as contract size and delivery da…" at bounding box center [307, 284] width 0 height 10
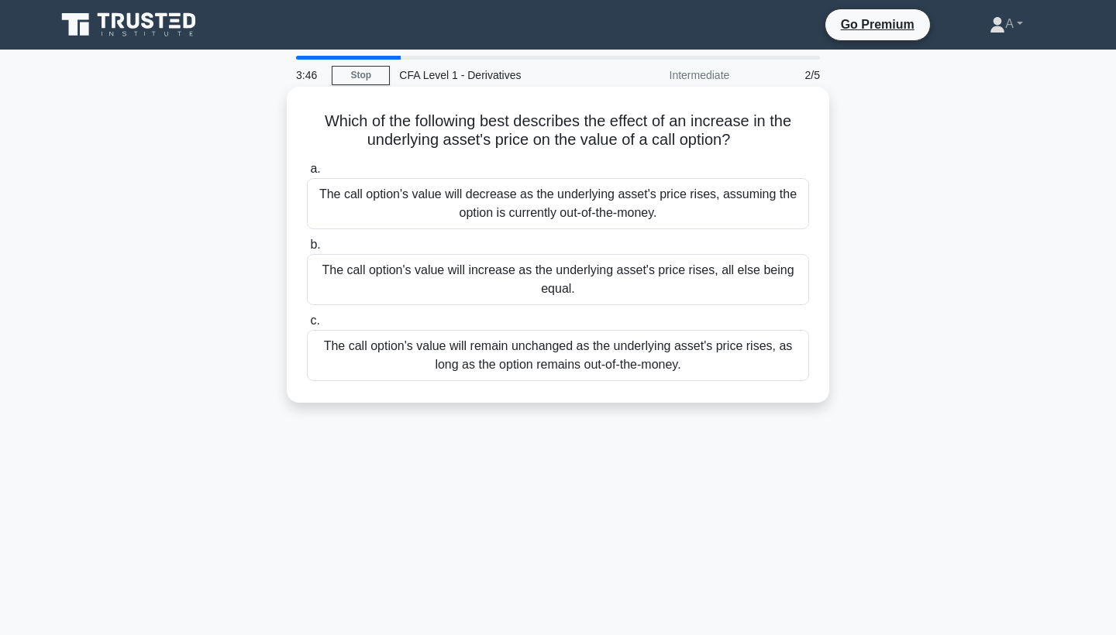
click at [644, 354] on div "The call option's value will remain unchanged as the underlying asset's price r…" at bounding box center [558, 355] width 502 height 51
click at [307, 326] on input "c. The call option's value will remain unchanged as the underlying asset's pric…" at bounding box center [307, 321] width 0 height 10
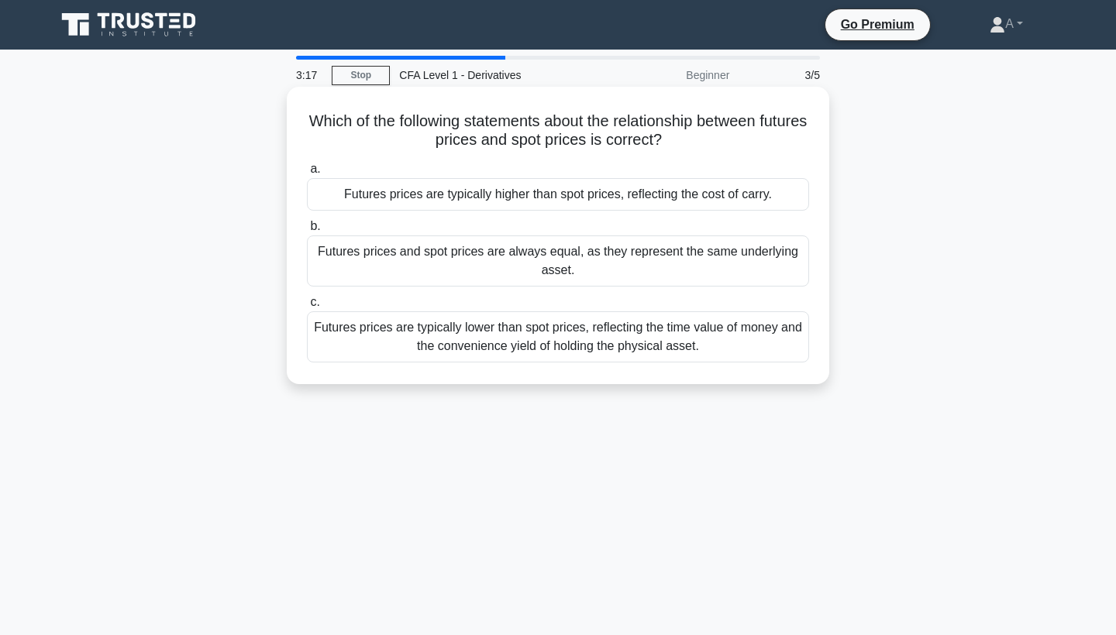
click at [650, 339] on div "Futures prices are typically lower than spot prices, reflecting the time value …" at bounding box center [558, 336] width 502 height 51
click at [307, 308] on input "c. Futures prices are typically lower than spot prices, reflecting the time val…" at bounding box center [307, 303] width 0 height 10
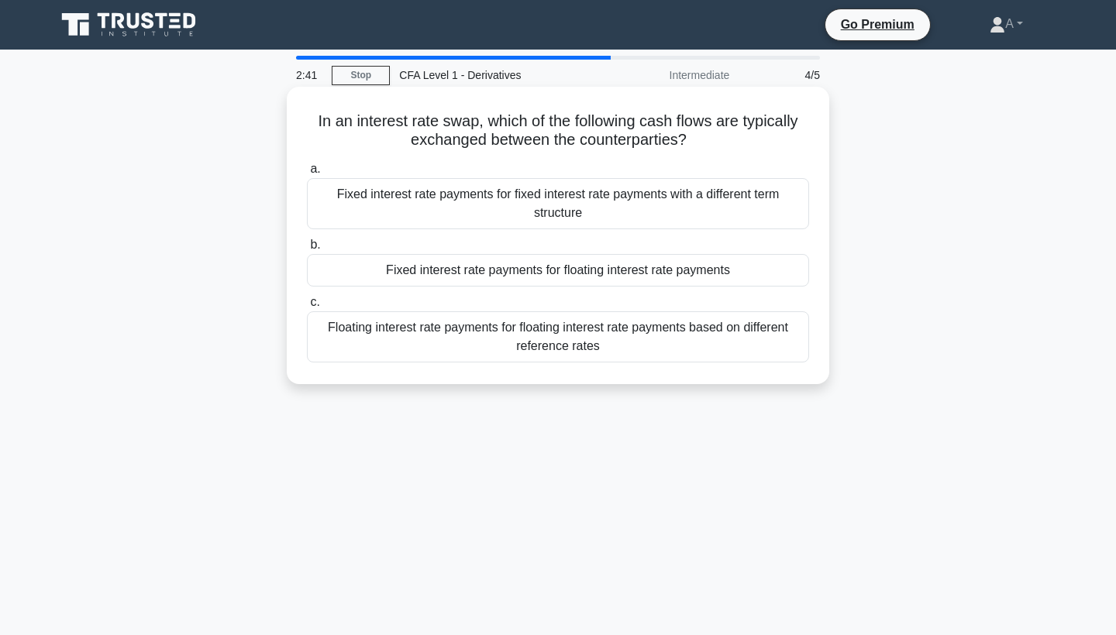
click at [671, 271] on div "Fixed interest rate payments for floating interest rate payments" at bounding box center [558, 270] width 502 height 33
click at [307, 250] on input "b. Fixed interest rate payments for floating interest rate payments" at bounding box center [307, 245] width 0 height 10
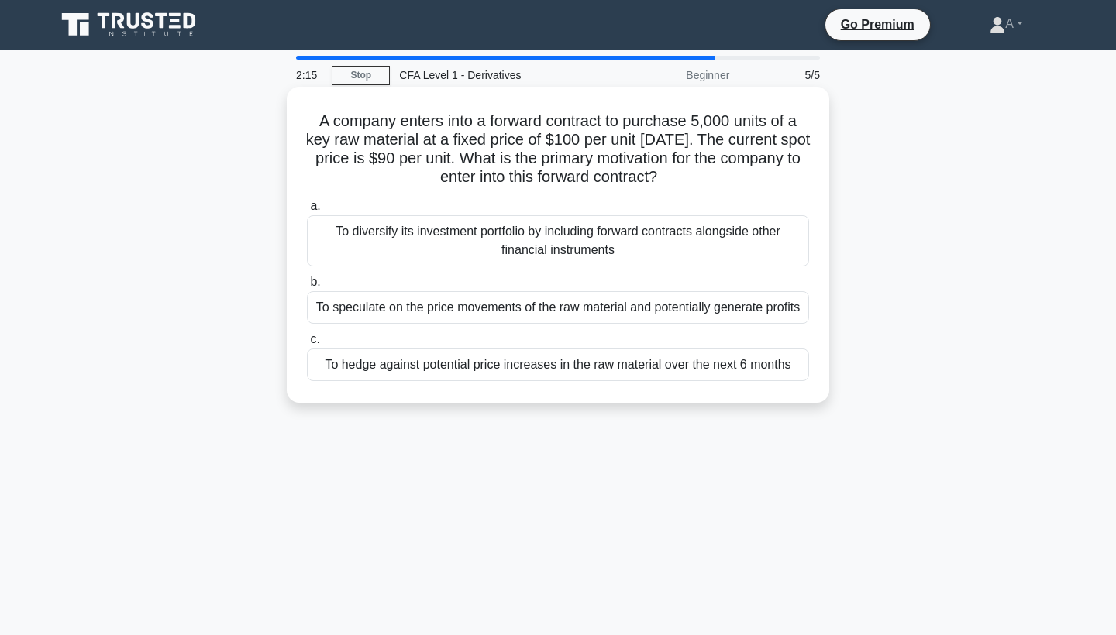
click at [633, 360] on div "To hedge against potential price increases in the raw material over the next 6 …" at bounding box center [558, 365] width 502 height 33
click at [307, 345] on input "c. To hedge against potential price increases in the raw material over the next…" at bounding box center [307, 340] width 0 height 10
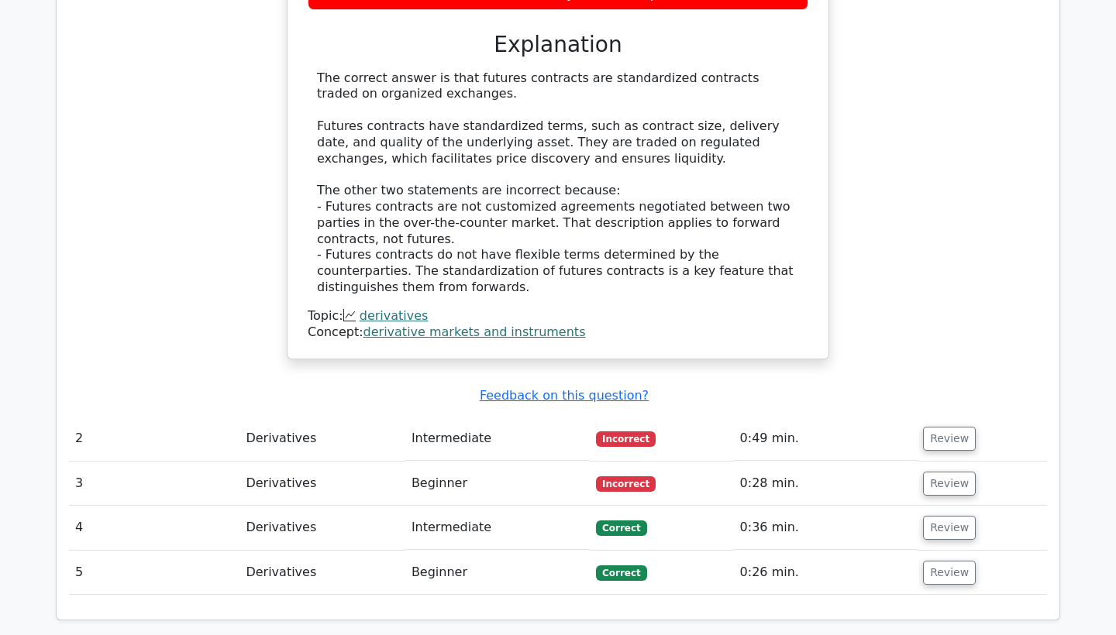
scroll to position [1446, 0]
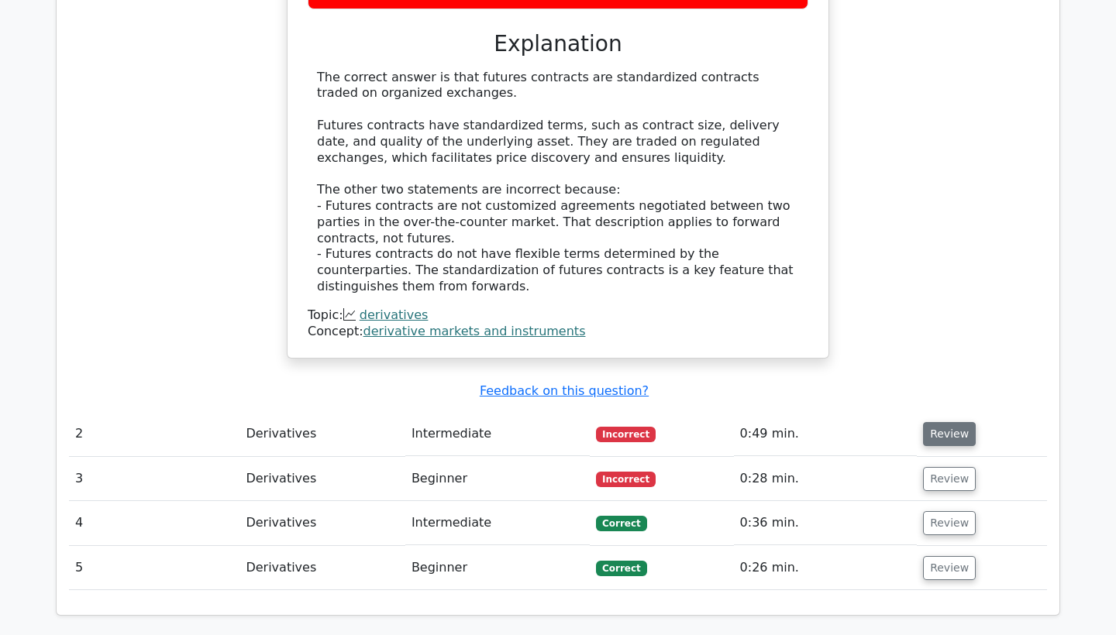
click at [923, 422] on button "Review" at bounding box center [949, 434] width 53 height 24
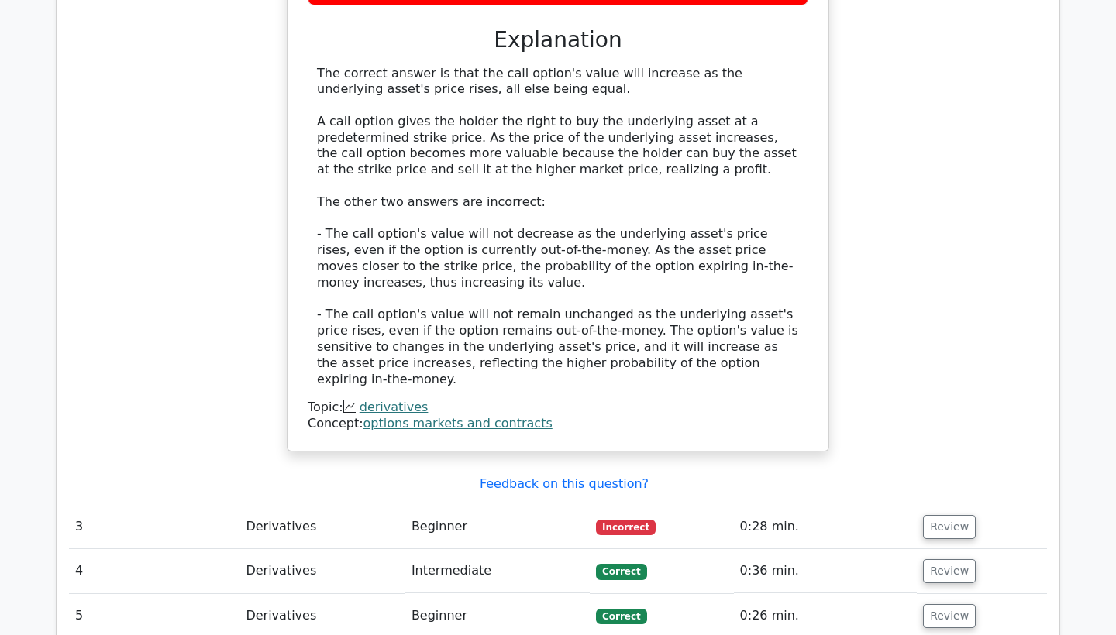
scroll to position [2171, 0]
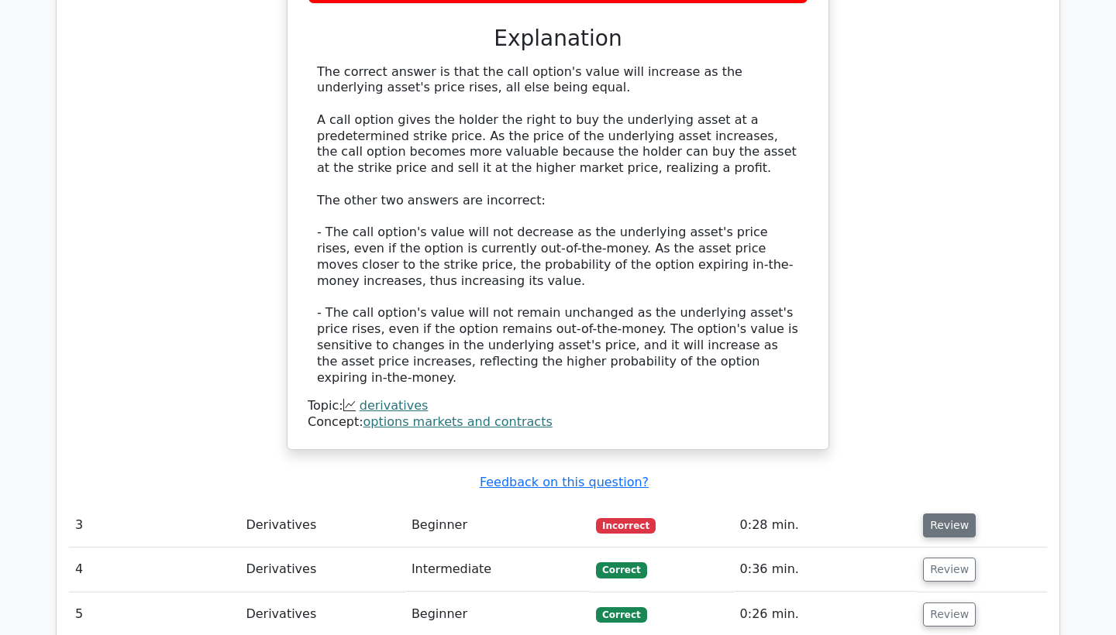
click at [948, 514] on button "Review" at bounding box center [949, 526] width 53 height 24
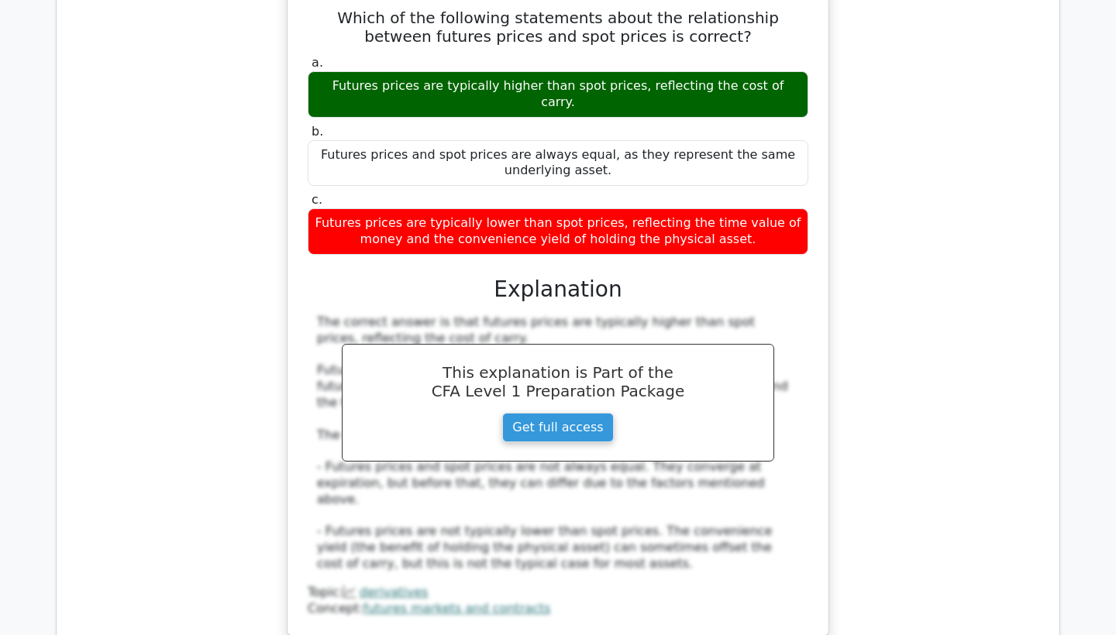
scroll to position [2746, 0]
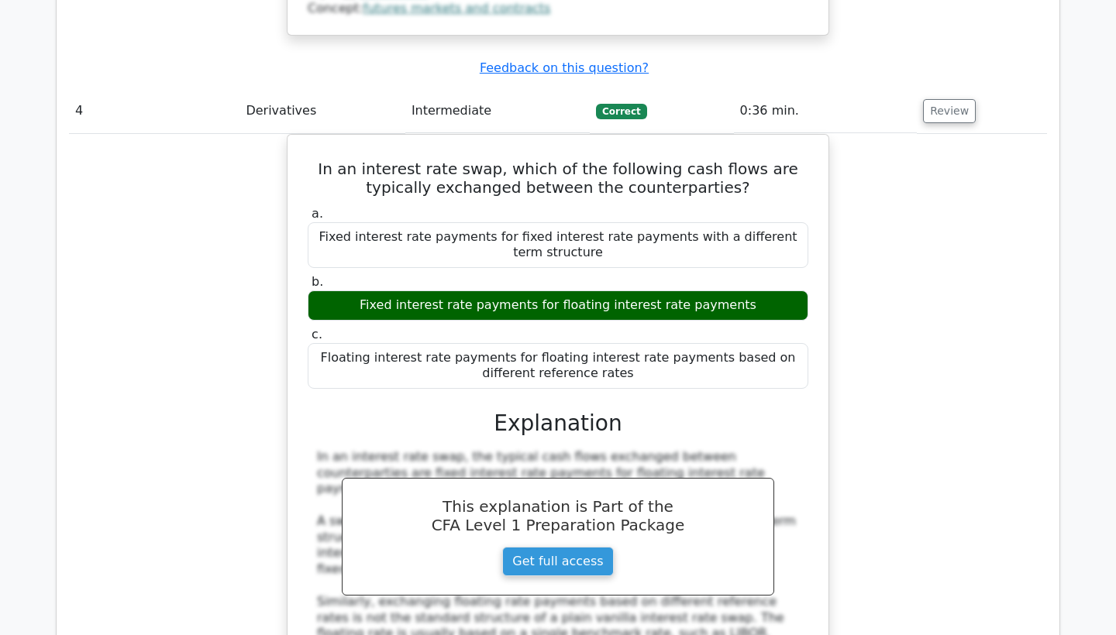
scroll to position [3387, 0]
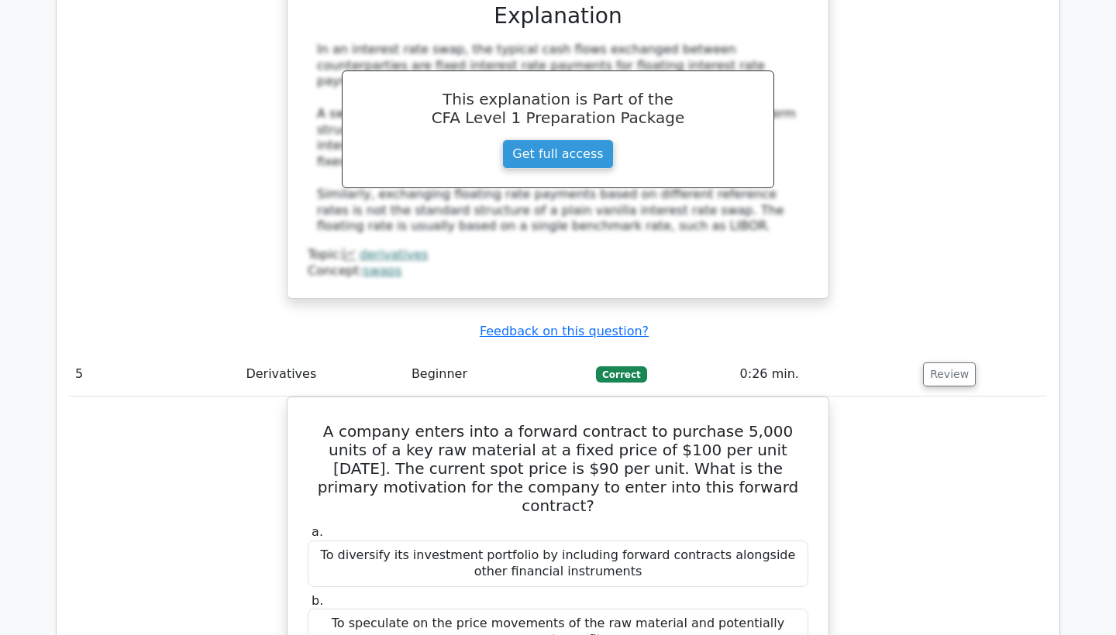
scroll to position [3740, 0]
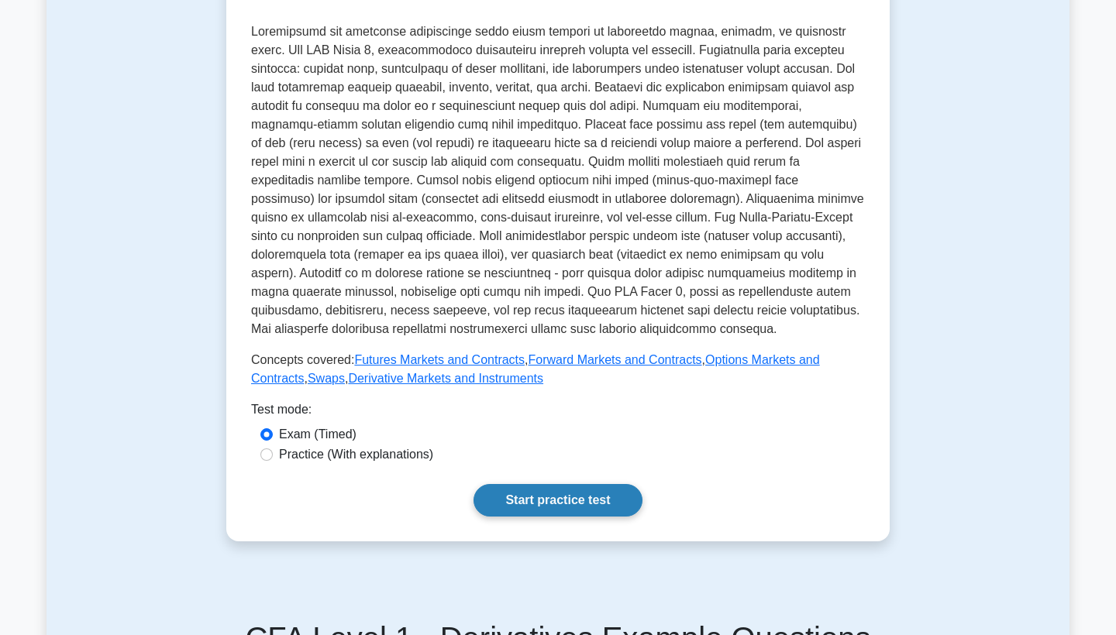
click at [523, 503] on link "Start practice test" at bounding box center [557, 500] width 168 height 33
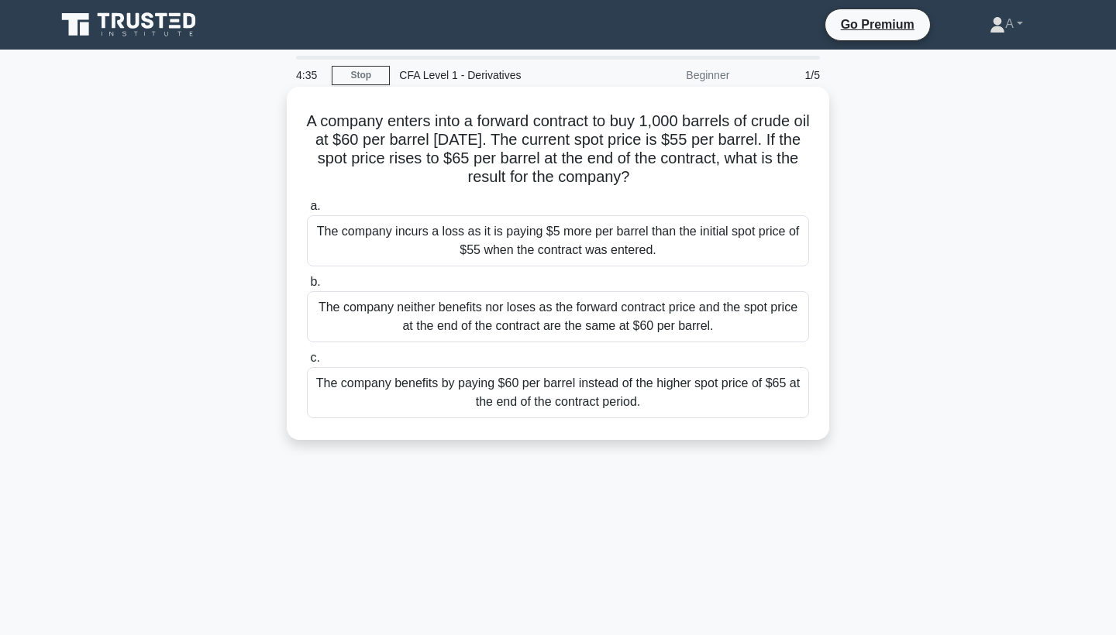
click at [558, 388] on div "The company benefits by paying $60 per barrel instead of the higher spot price …" at bounding box center [558, 392] width 502 height 51
click at [307, 363] on input "c. The company benefits by paying $60 per barrel instead of the higher spot pri…" at bounding box center [307, 358] width 0 height 10
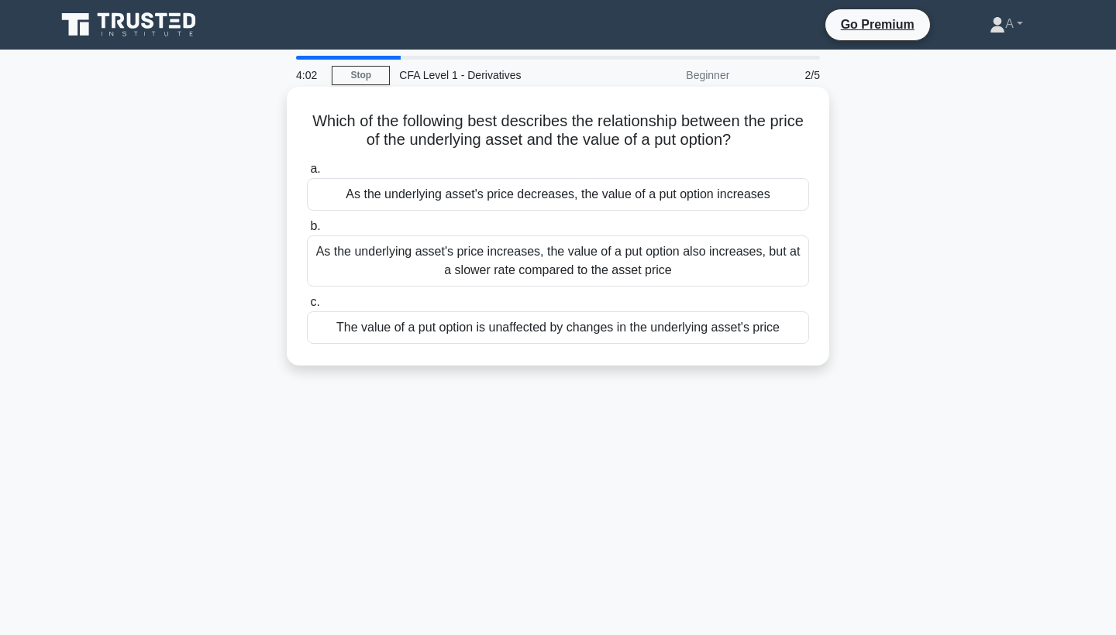
click at [618, 191] on div "As the underlying asset's price decreases, the value of a put option increases" at bounding box center [558, 194] width 502 height 33
click at [307, 174] on input "a. As the underlying asset's price decreases, the value of a put option increas…" at bounding box center [307, 169] width 0 height 10
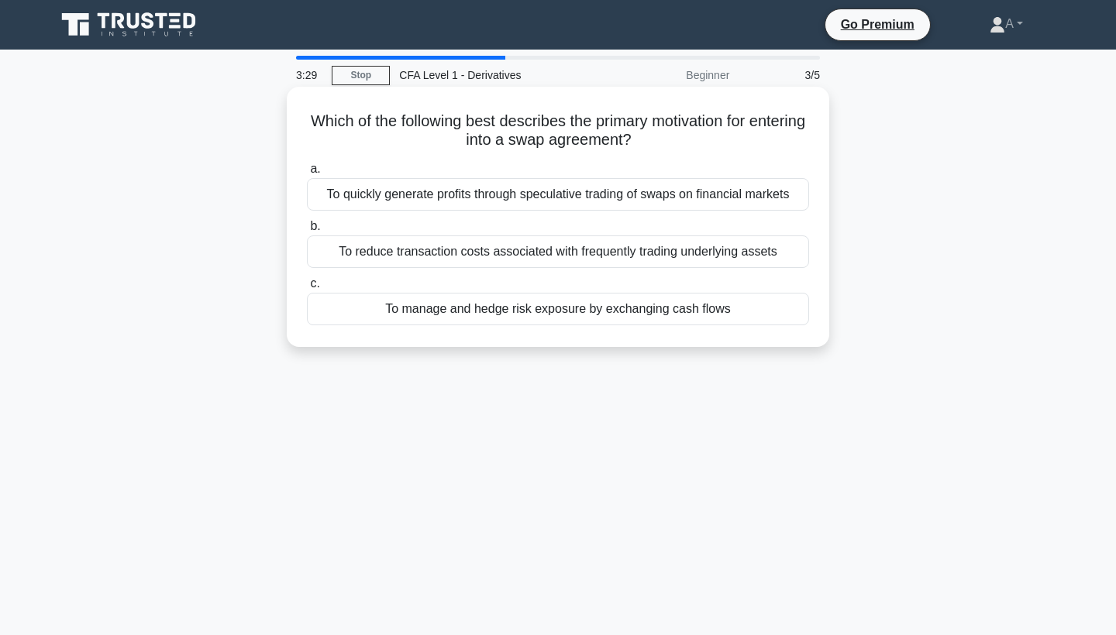
click at [625, 303] on div "To manage and hedge risk exposure by exchanging cash flows" at bounding box center [558, 309] width 502 height 33
click at [307, 289] on input "c. To manage and hedge risk exposure by exchanging cash flows" at bounding box center [307, 284] width 0 height 10
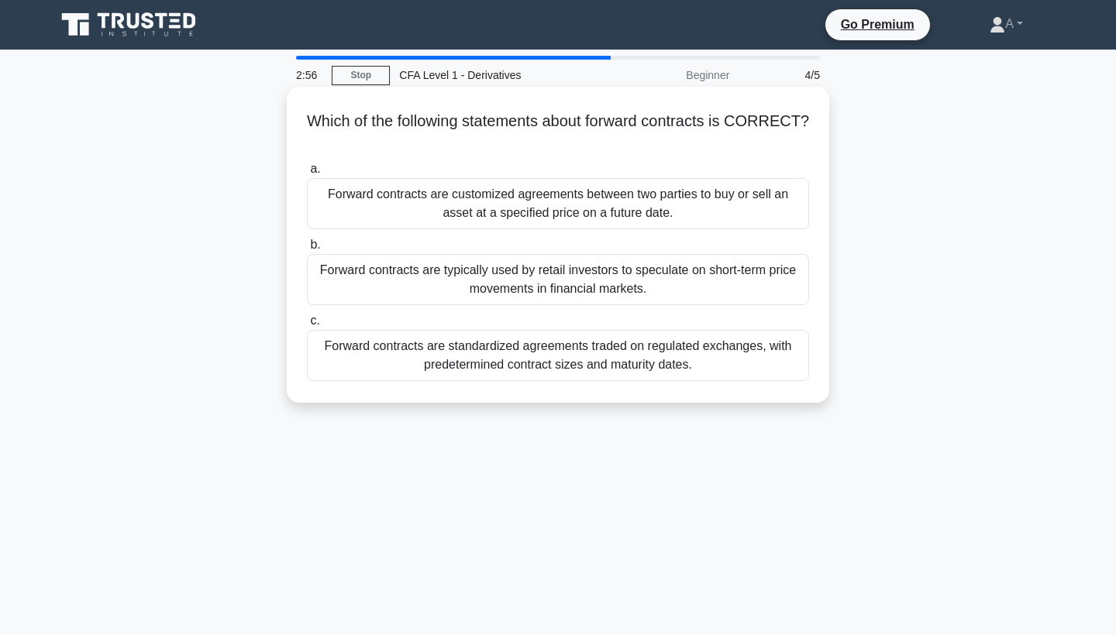
click at [532, 210] on div "Forward contracts are customized agreements between two parties to buy or sell …" at bounding box center [558, 203] width 502 height 51
click at [307, 174] on input "a. Forward contracts are customized agreements between two parties to buy or se…" at bounding box center [307, 169] width 0 height 10
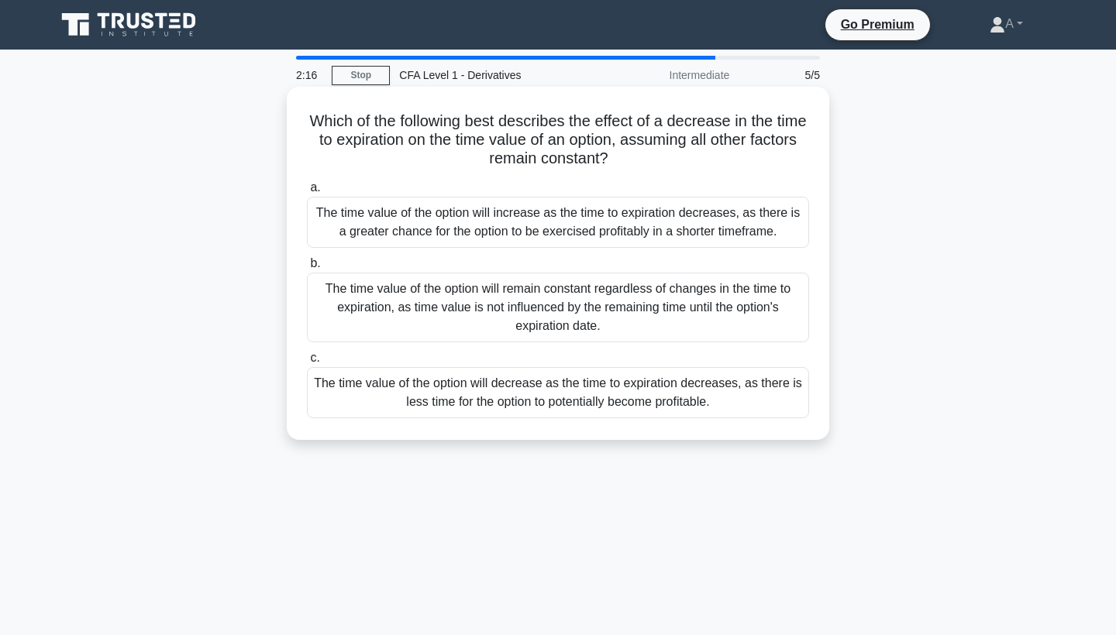
click at [517, 292] on div "The time value of the option will remain constant regardless of changes in the …" at bounding box center [558, 308] width 502 height 70
click at [307, 269] on input "b. The time value of the option will remain constant regardless of changes in t…" at bounding box center [307, 264] width 0 height 10
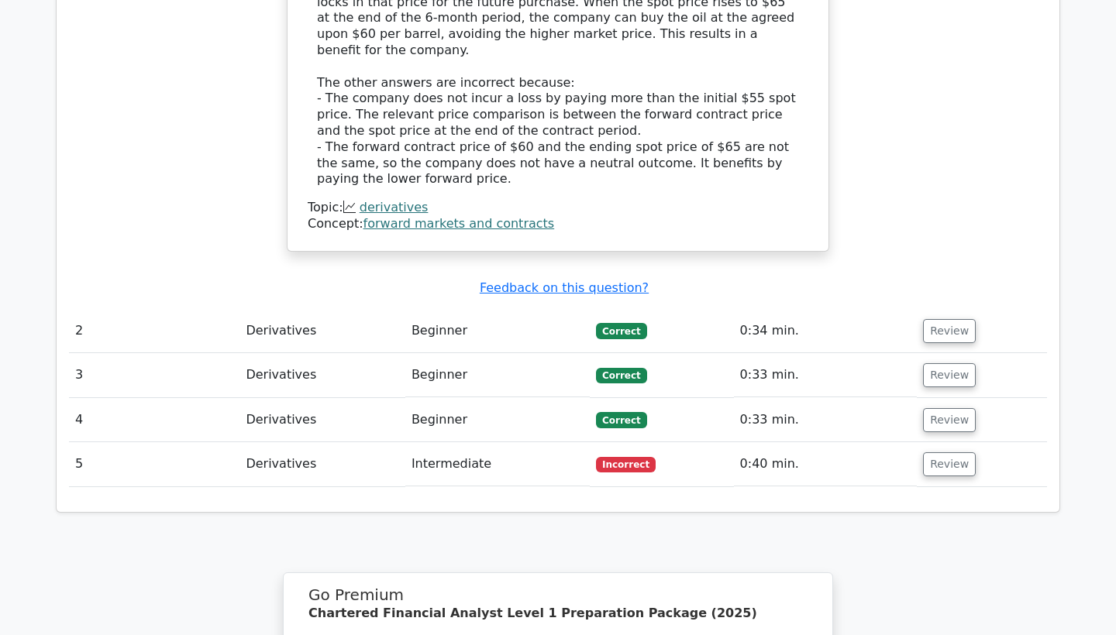
scroll to position [1798, 0]
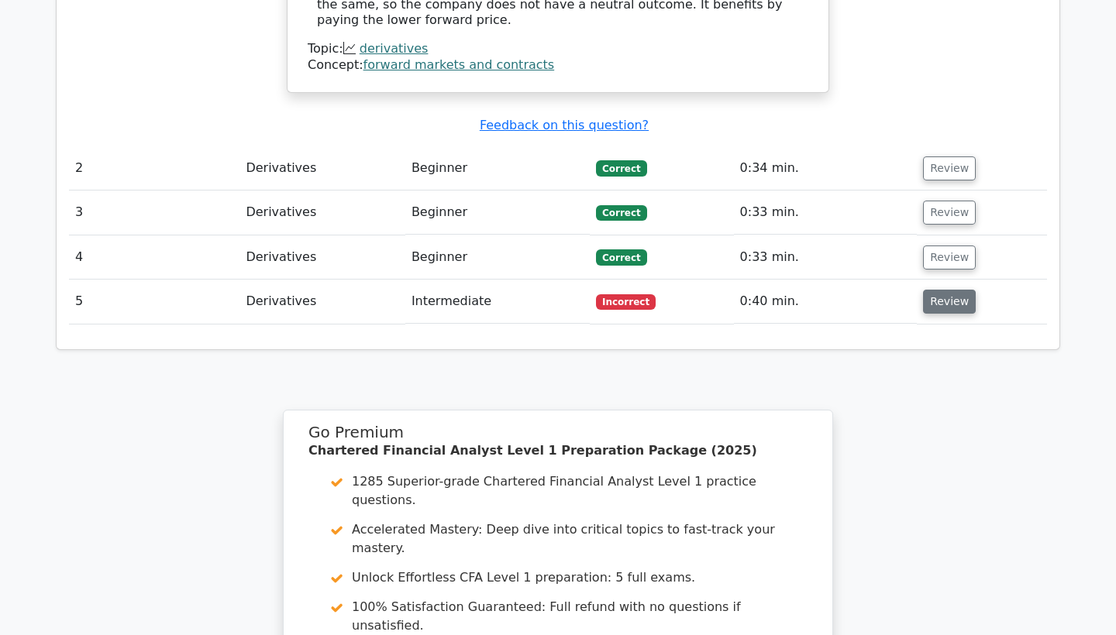
click at [950, 290] on button "Review" at bounding box center [949, 302] width 53 height 24
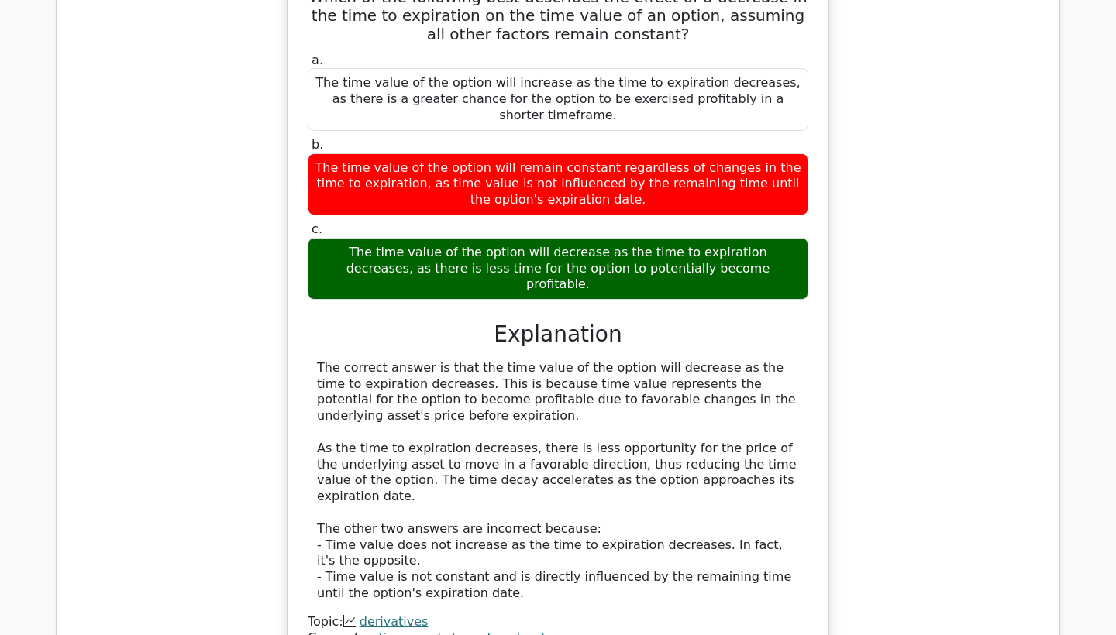
scroll to position [2164, 0]
